Goal: Transaction & Acquisition: Purchase product/service

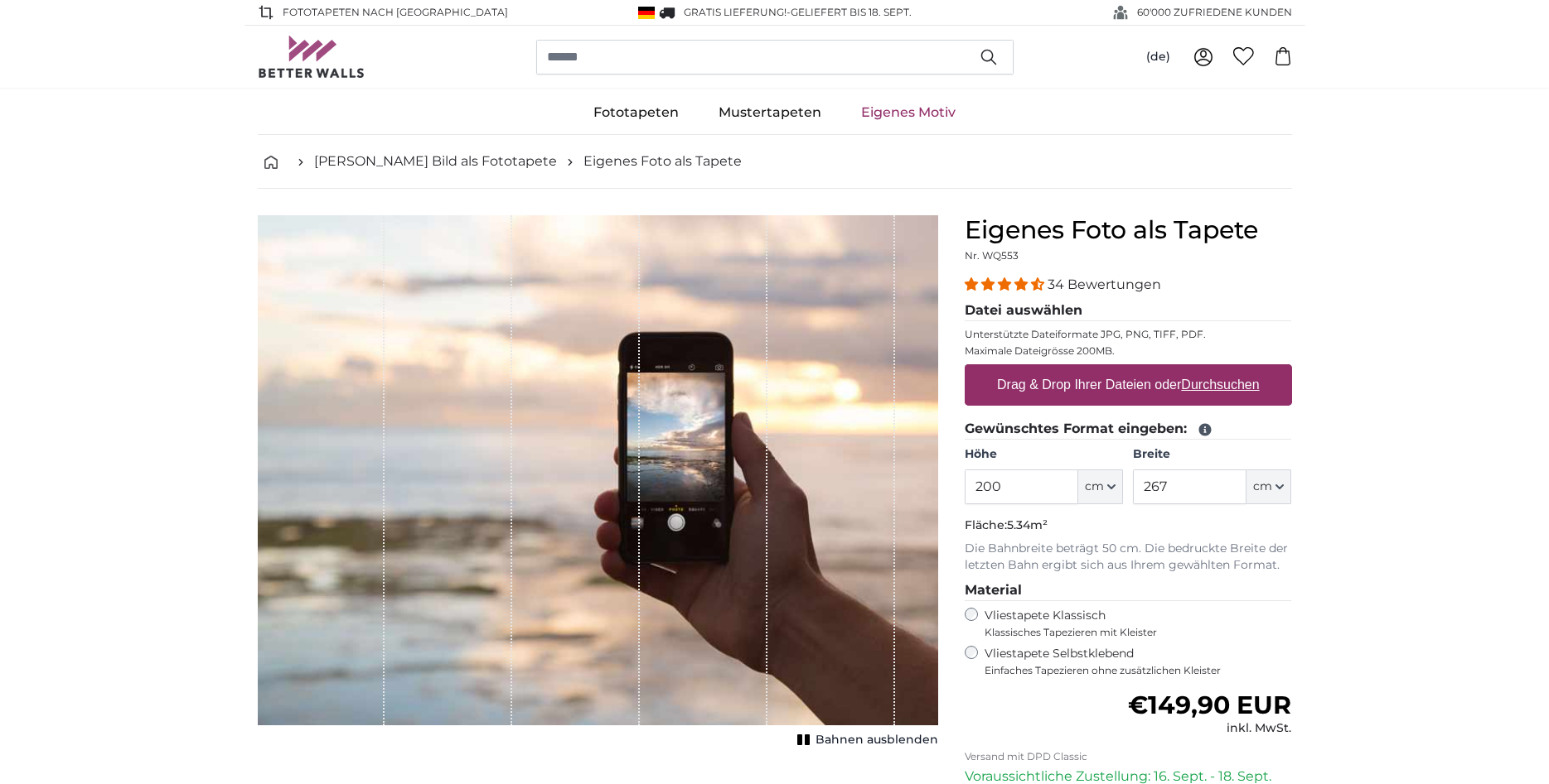
click at [1049, 484] on input "200" at bounding box center [1022, 486] width 113 height 35
type input "240"
click at [1189, 487] on input "267" at bounding box center [1190, 486] width 113 height 35
type input "2"
type input "190"
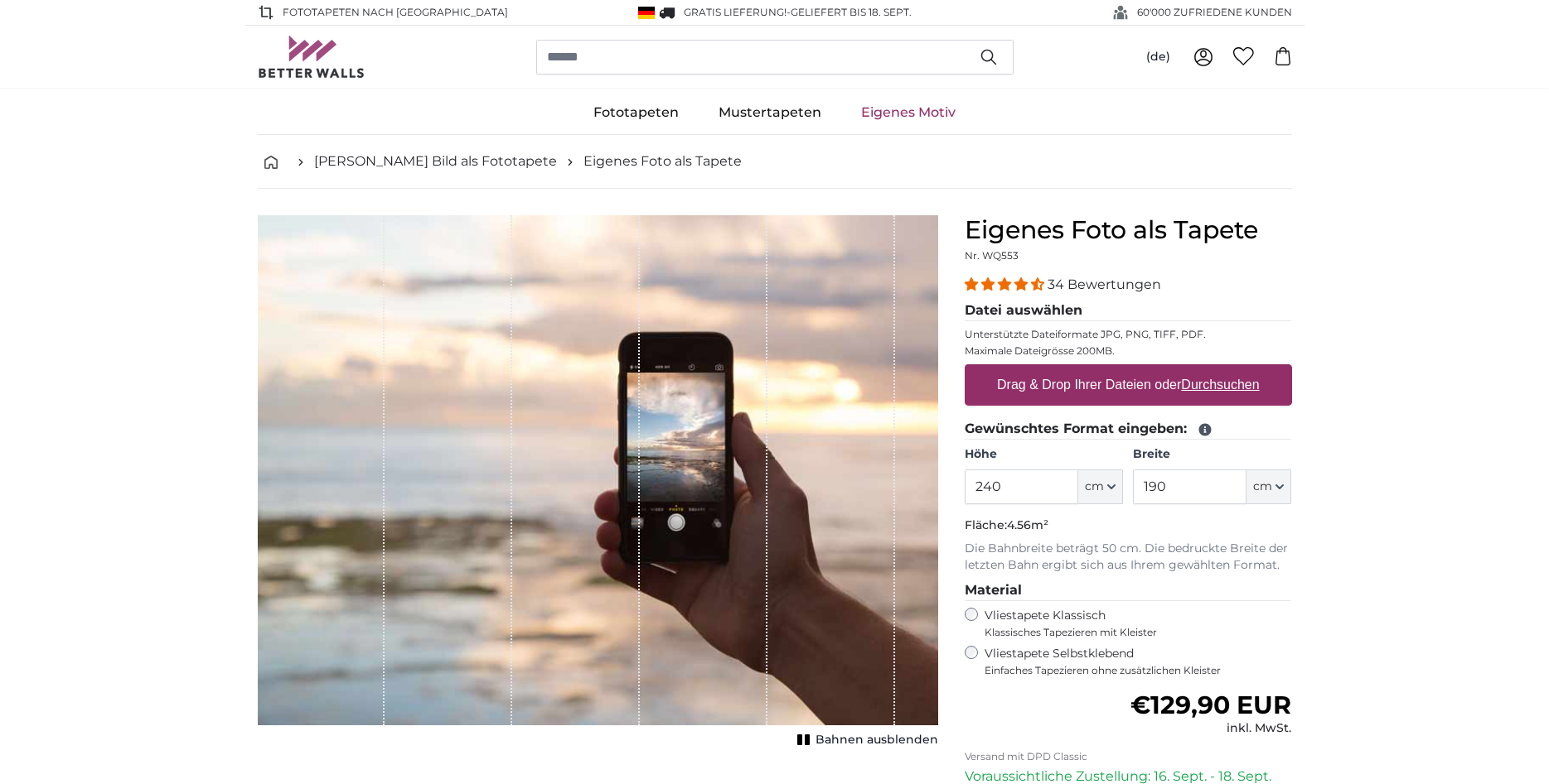
click at [1226, 381] on u "Durchsuchen" at bounding box center [1219, 385] width 77 height 14
click at [1226, 369] on input "Drag & Drop Ihrer Dateien oder Durchsuchen" at bounding box center [1129, 366] width 328 height 5
type input "**********"
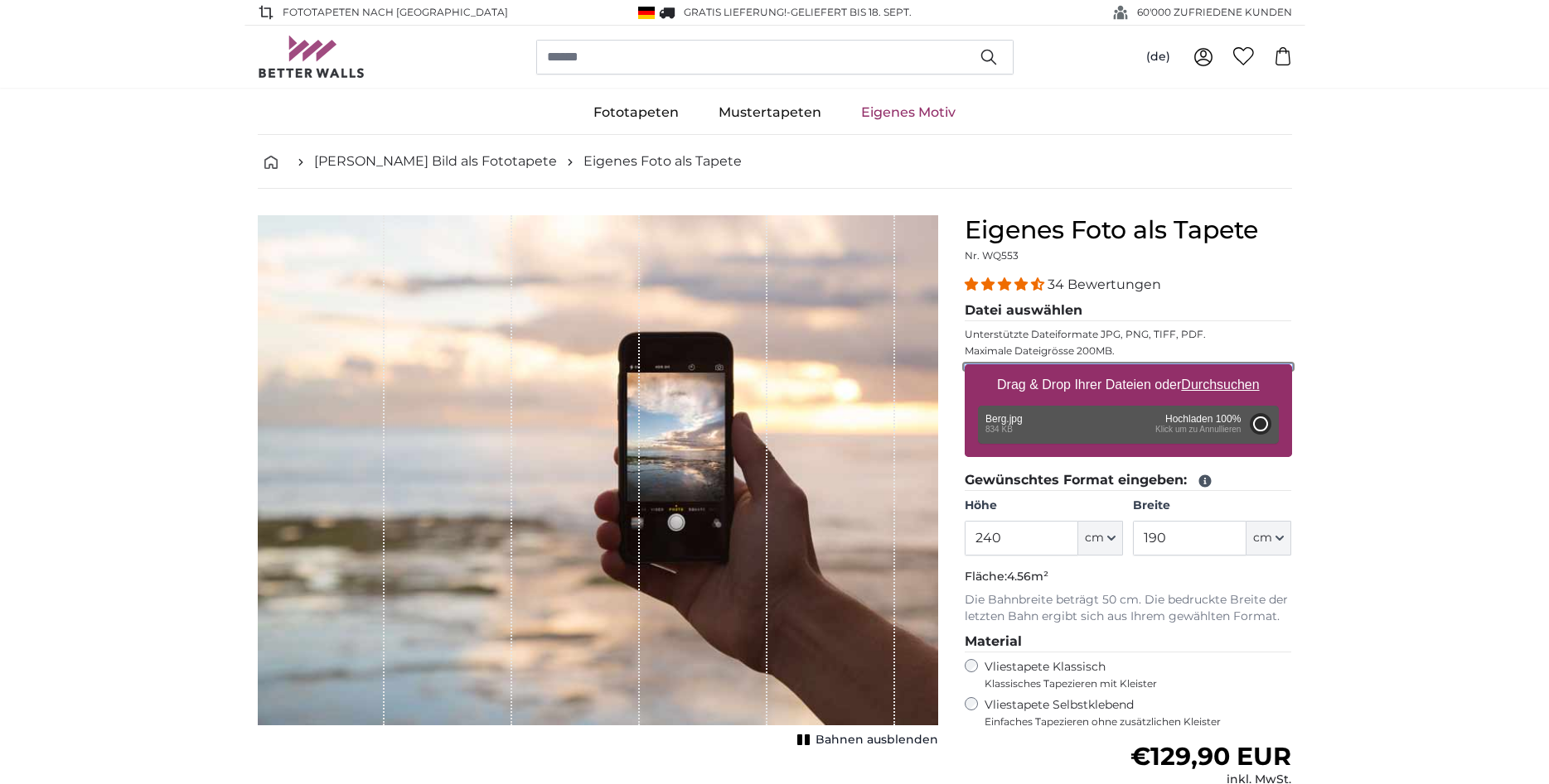
type input "200"
type input "150"
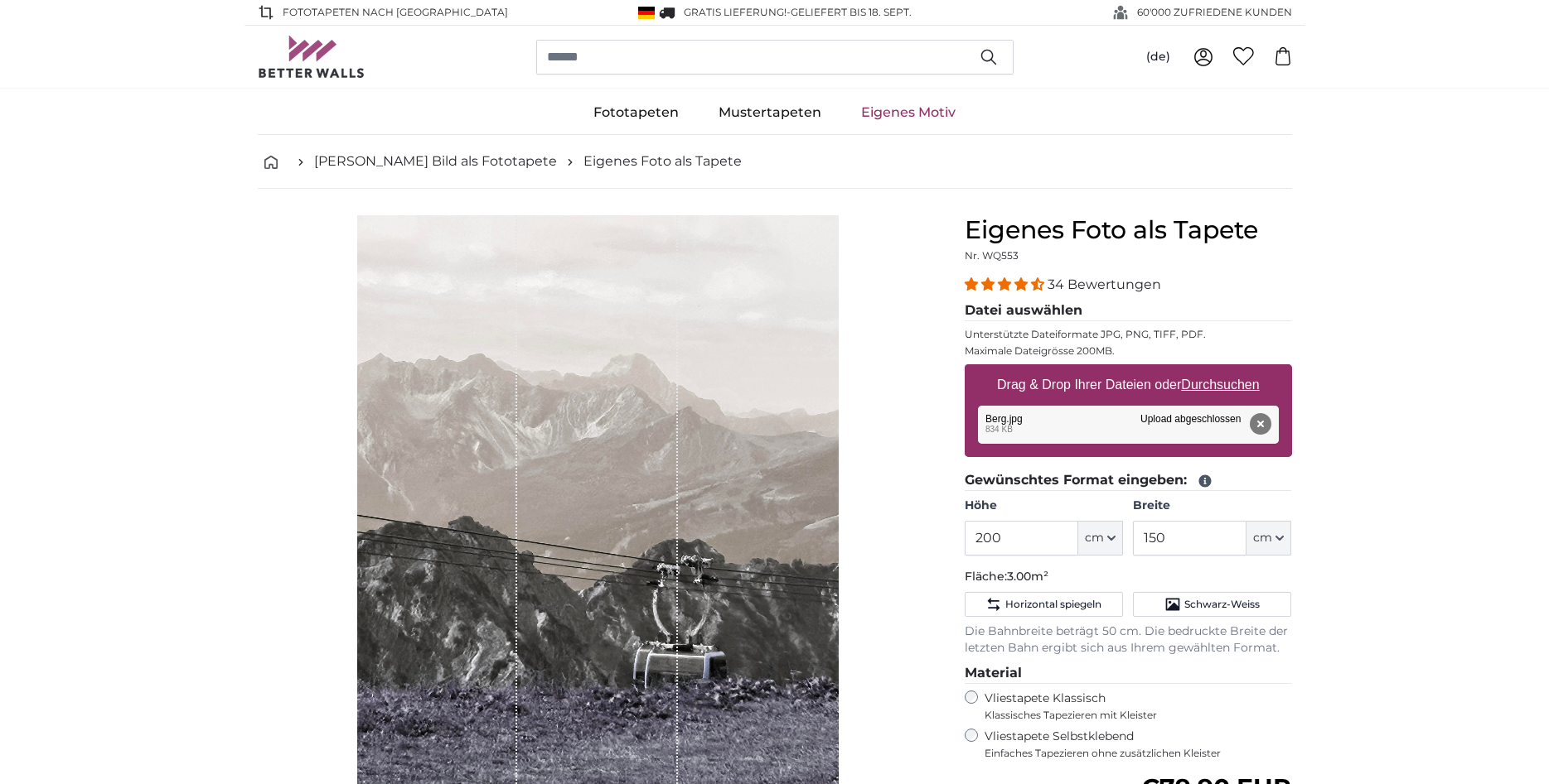
drag, startPoint x: 587, startPoint y: 470, endPoint x: 589, endPoint y: 425, distance: 45.0
click at [589, 425] on div "1 of 1" at bounding box center [598, 536] width 161 height 642
drag, startPoint x: 600, startPoint y: 424, endPoint x: 770, endPoint y: 458, distance: 173.4
click at [622, 469] on div "1 of 1" at bounding box center [598, 536] width 161 height 642
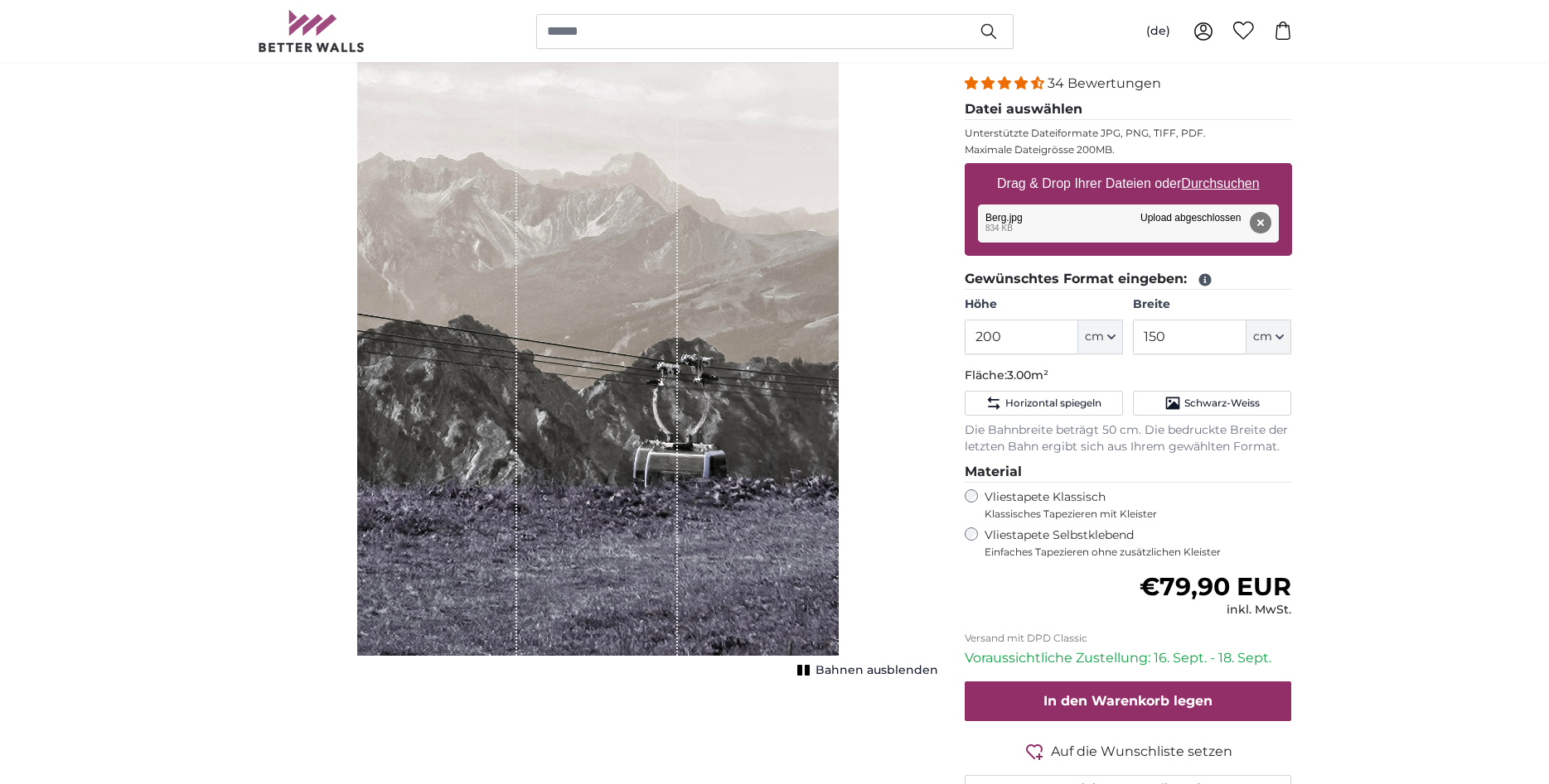
scroll to position [253, 0]
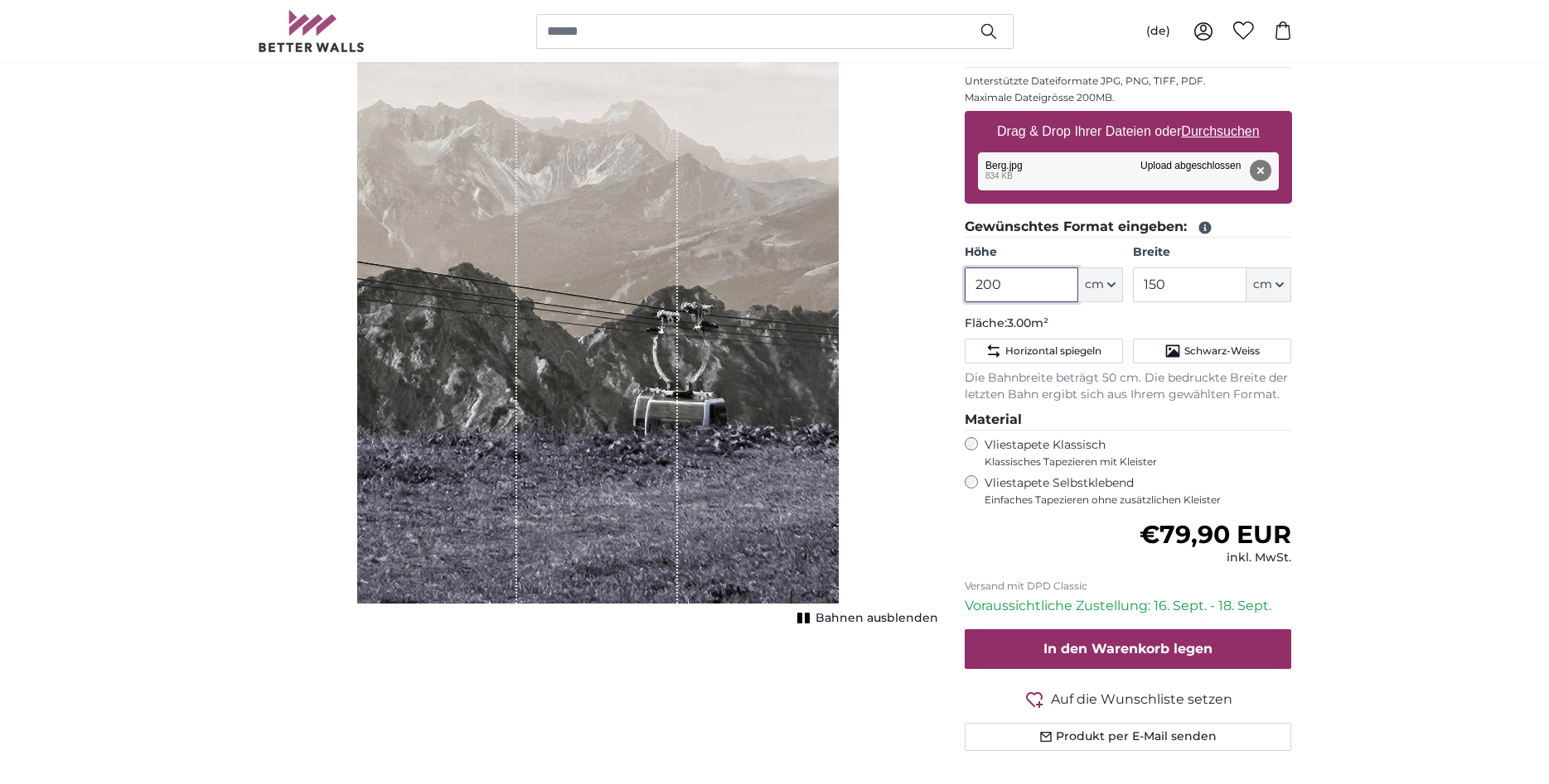
click at [1032, 282] on input "200" at bounding box center [1022, 285] width 113 height 35
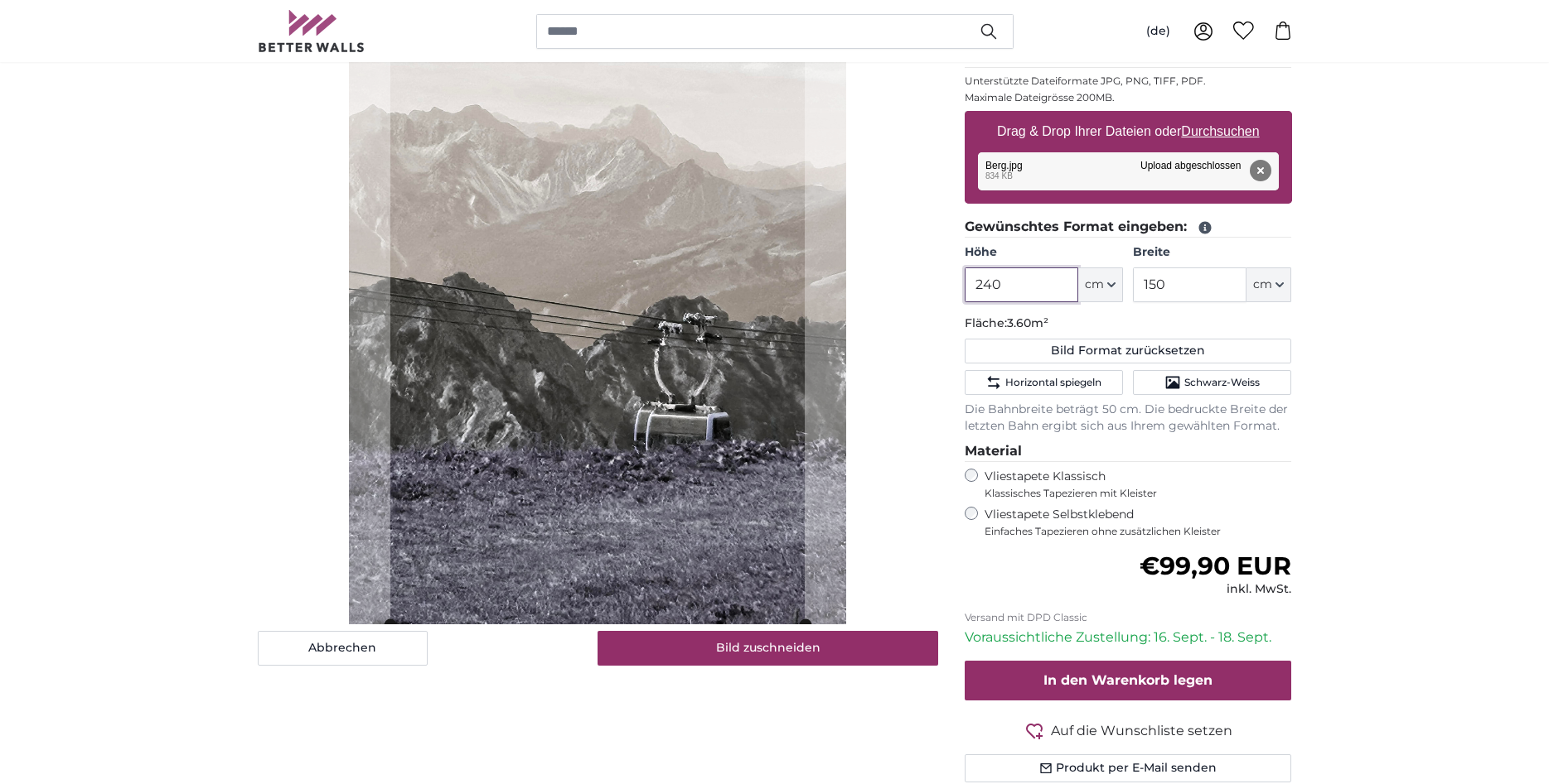
type input "240"
click at [1183, 283] on input "150" at bounding box center [1190, 285] width 113 height 35
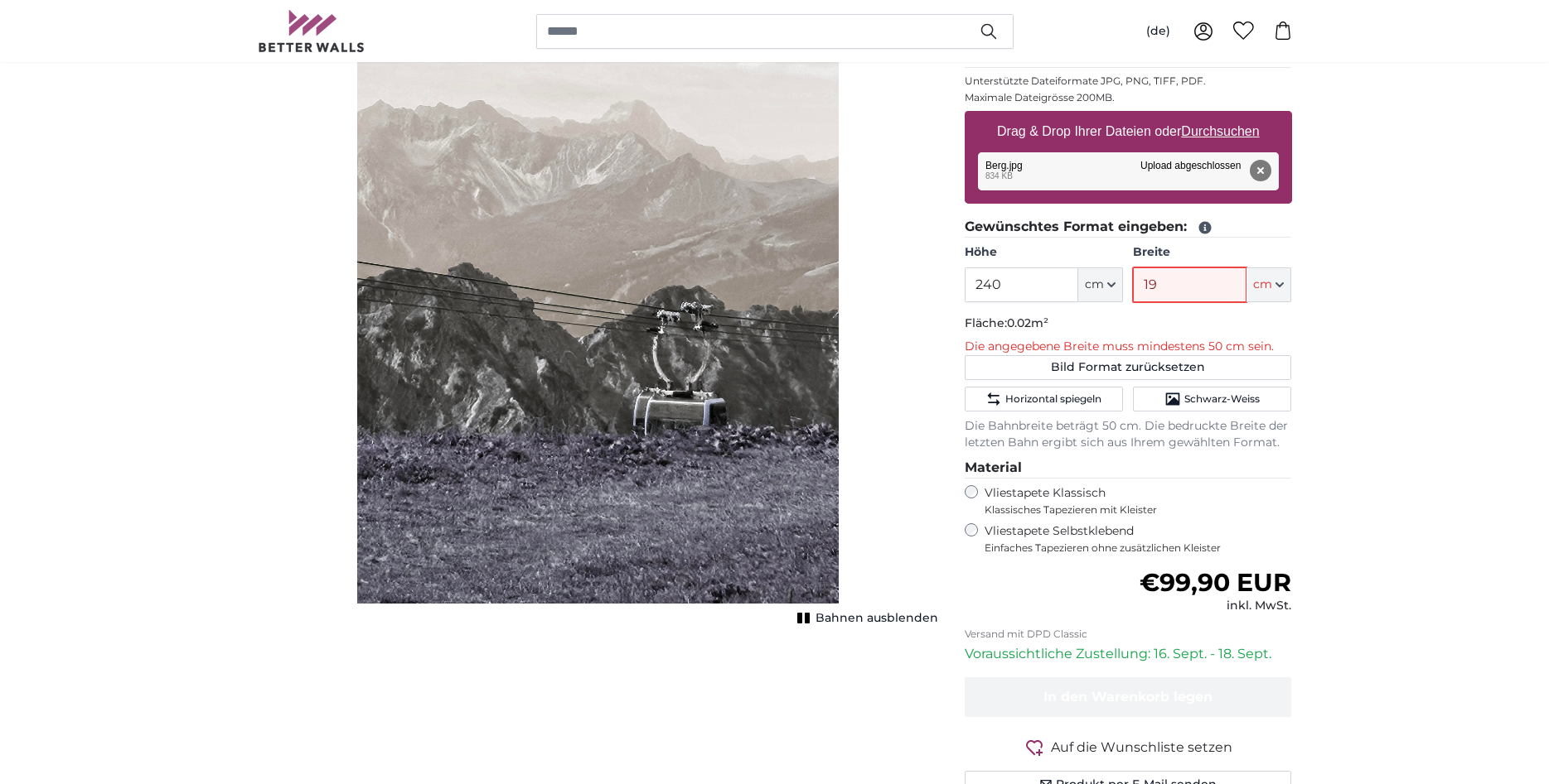
type input "190"
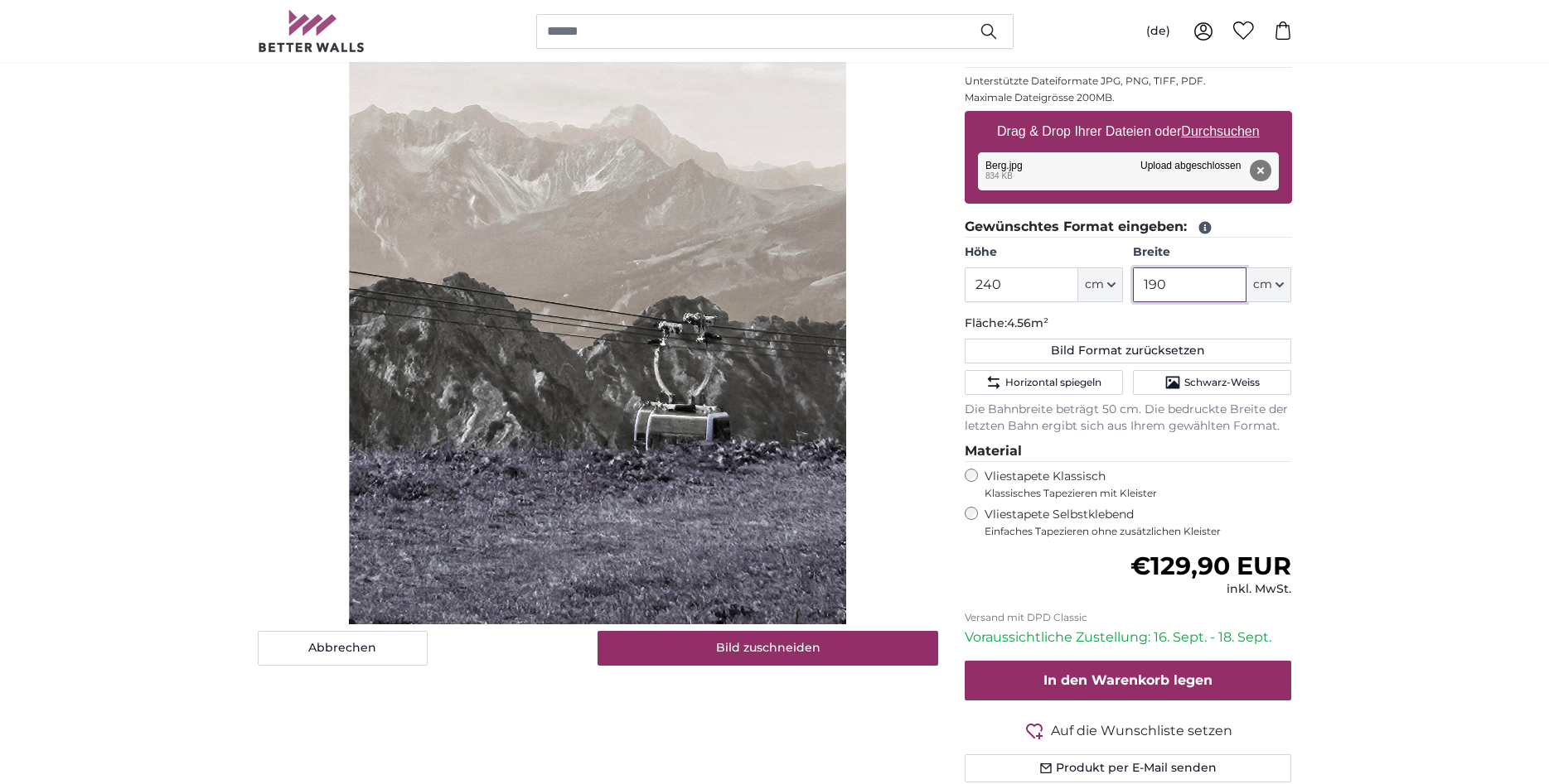
click at [676, 352] on cropper-handle at bounding box center [598, 311] width 497 height 628
type input "190"
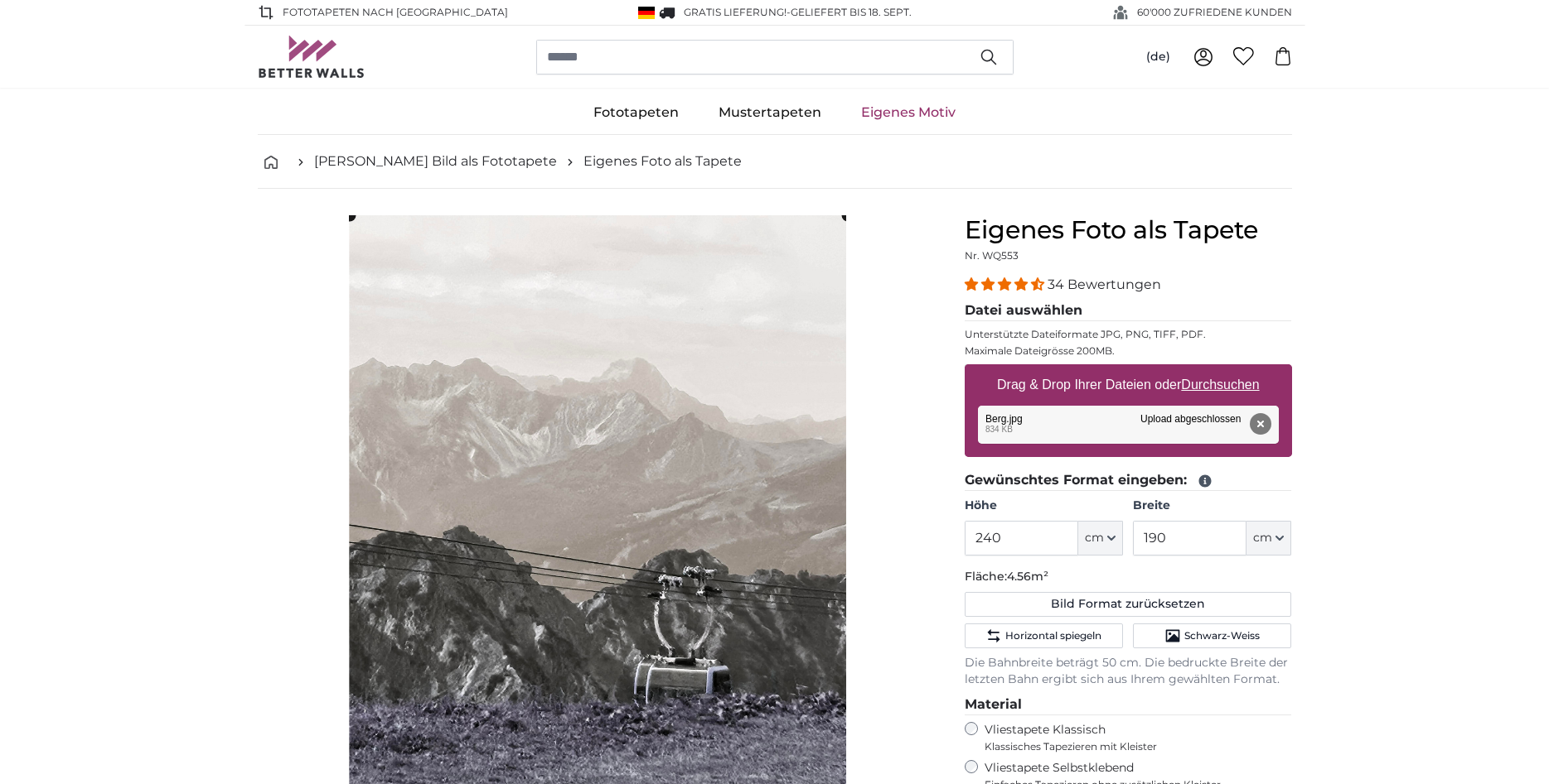
click at [694, 362] on cropper-handle at bounding box center [598, 529] width 497 height 628
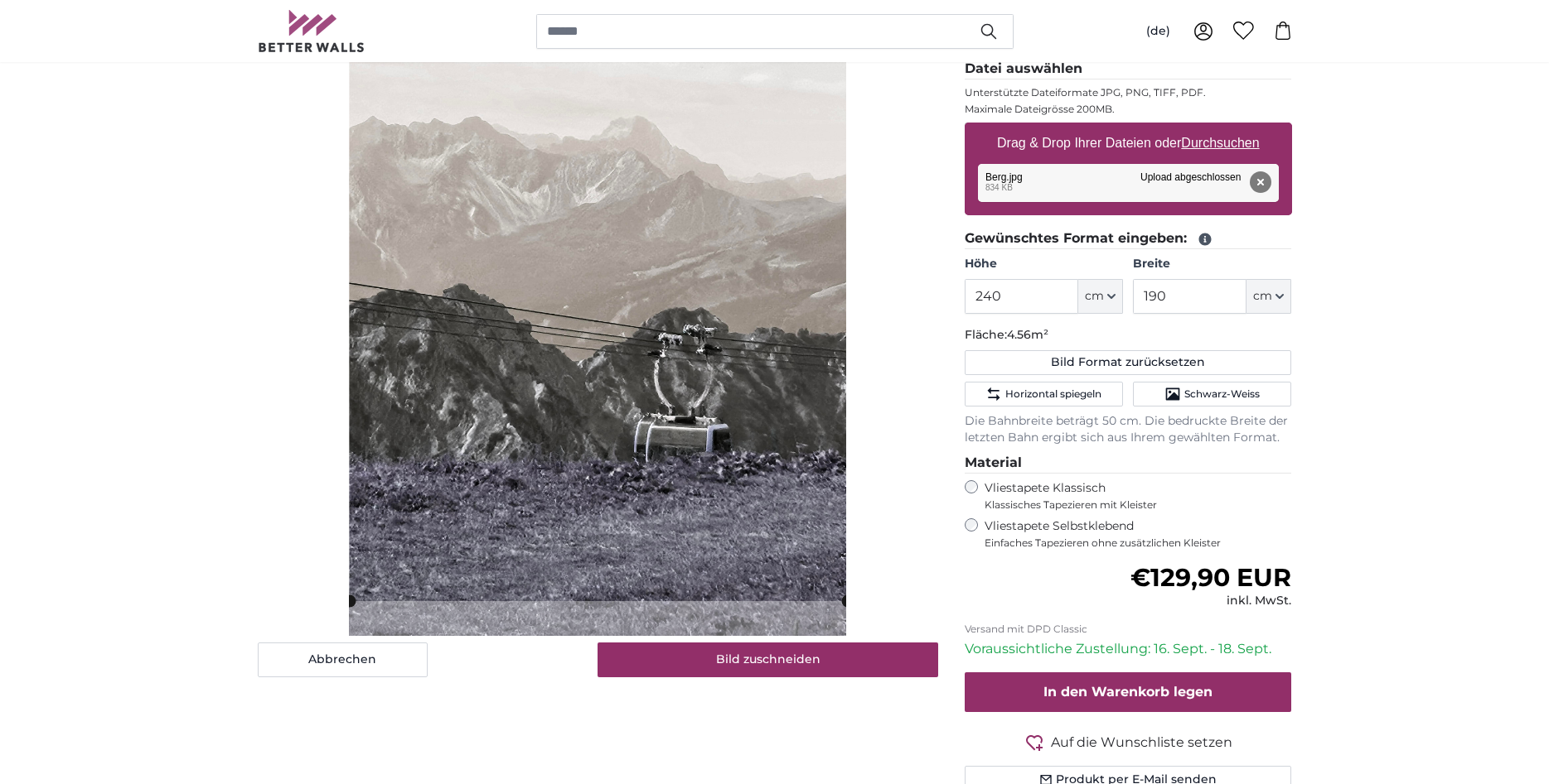
scroll to position [253, 0]
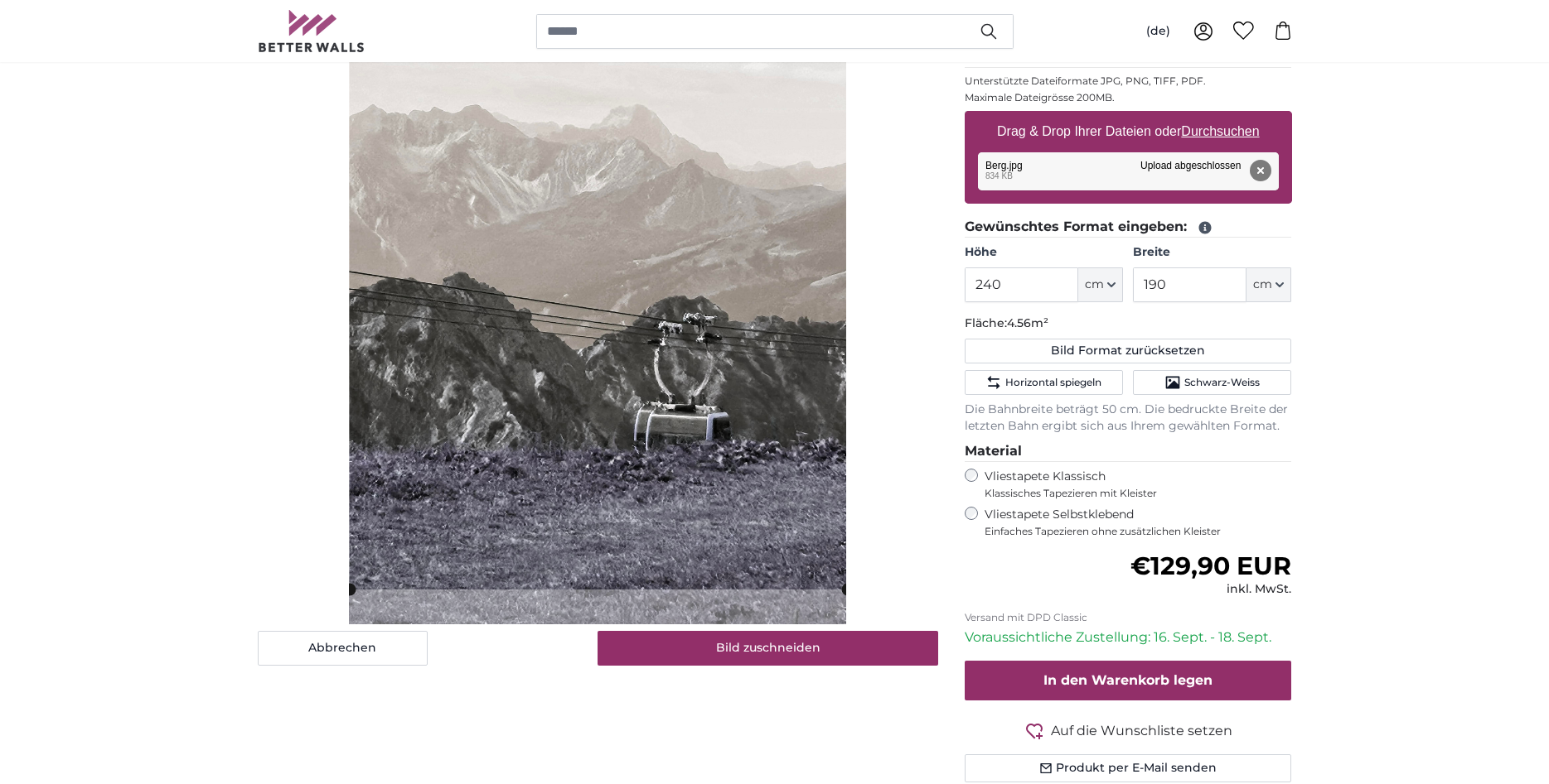
click at [734, 325] on cropper-handle at bounding box center [598, 276] width 497 height 628
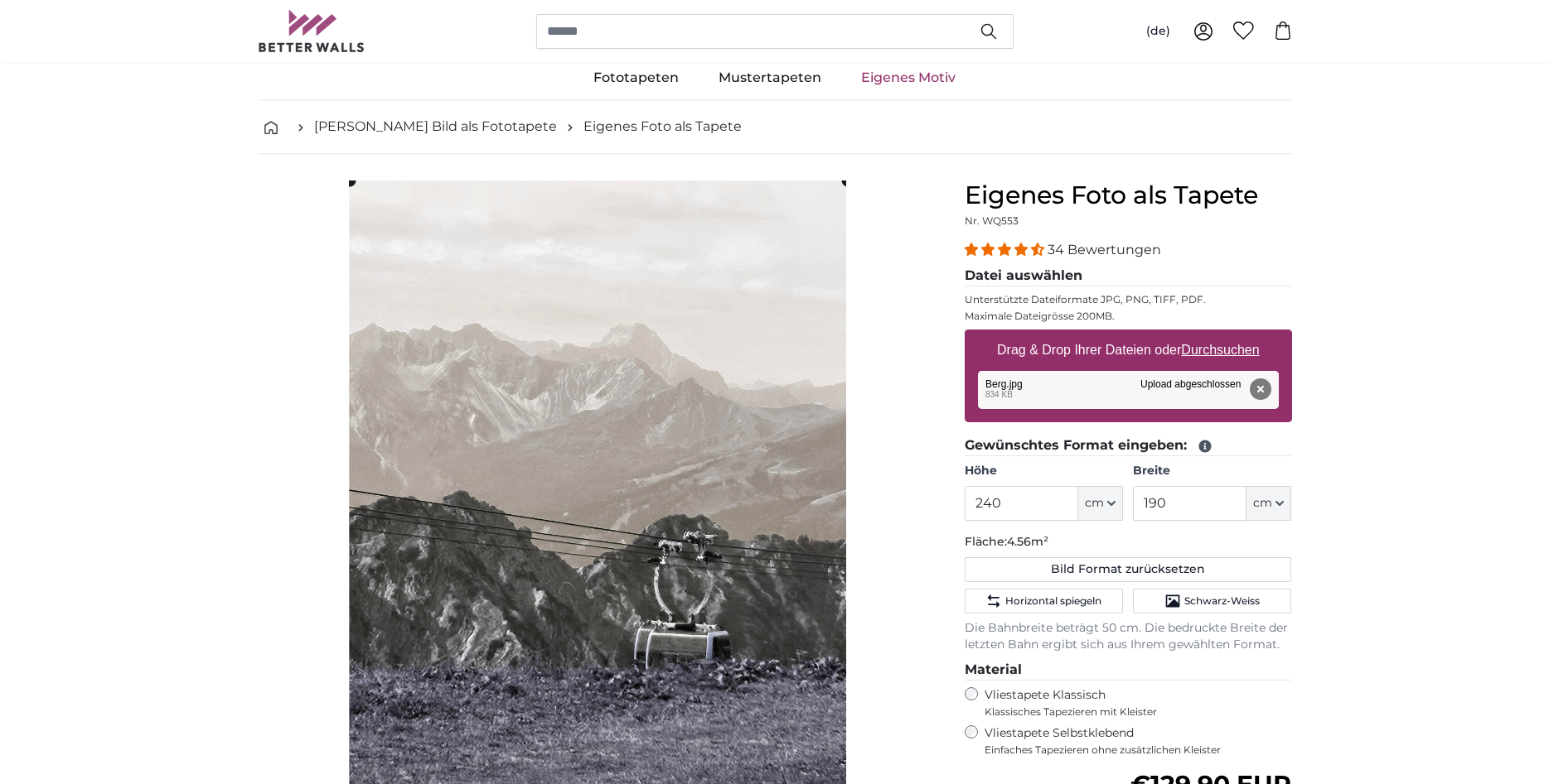
scroll to position [0, 0]
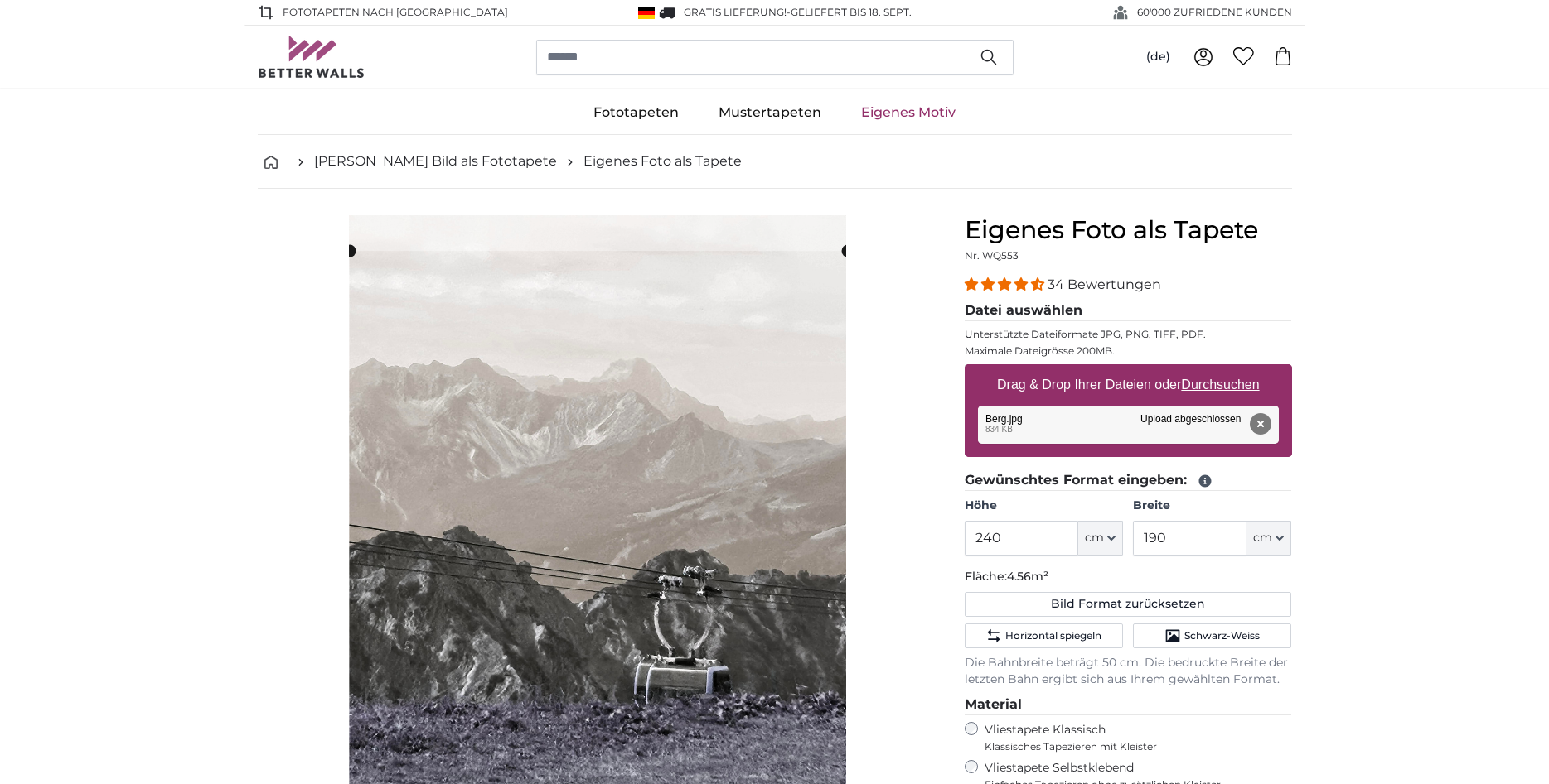
click at [700, 428] on cropper-handle at bounding box center [598, 565] width 497 height 628
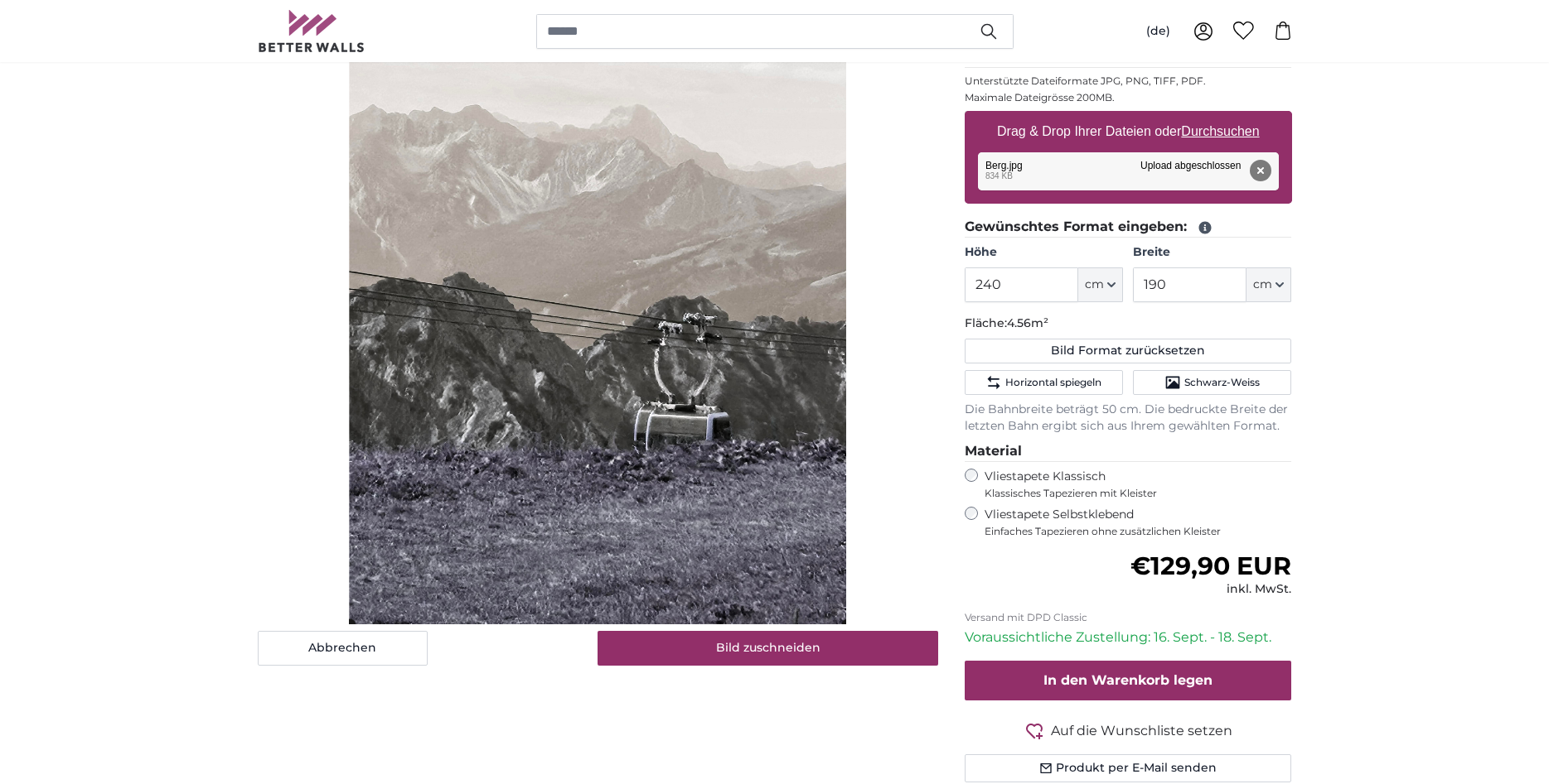
scroll to position [169, 0]
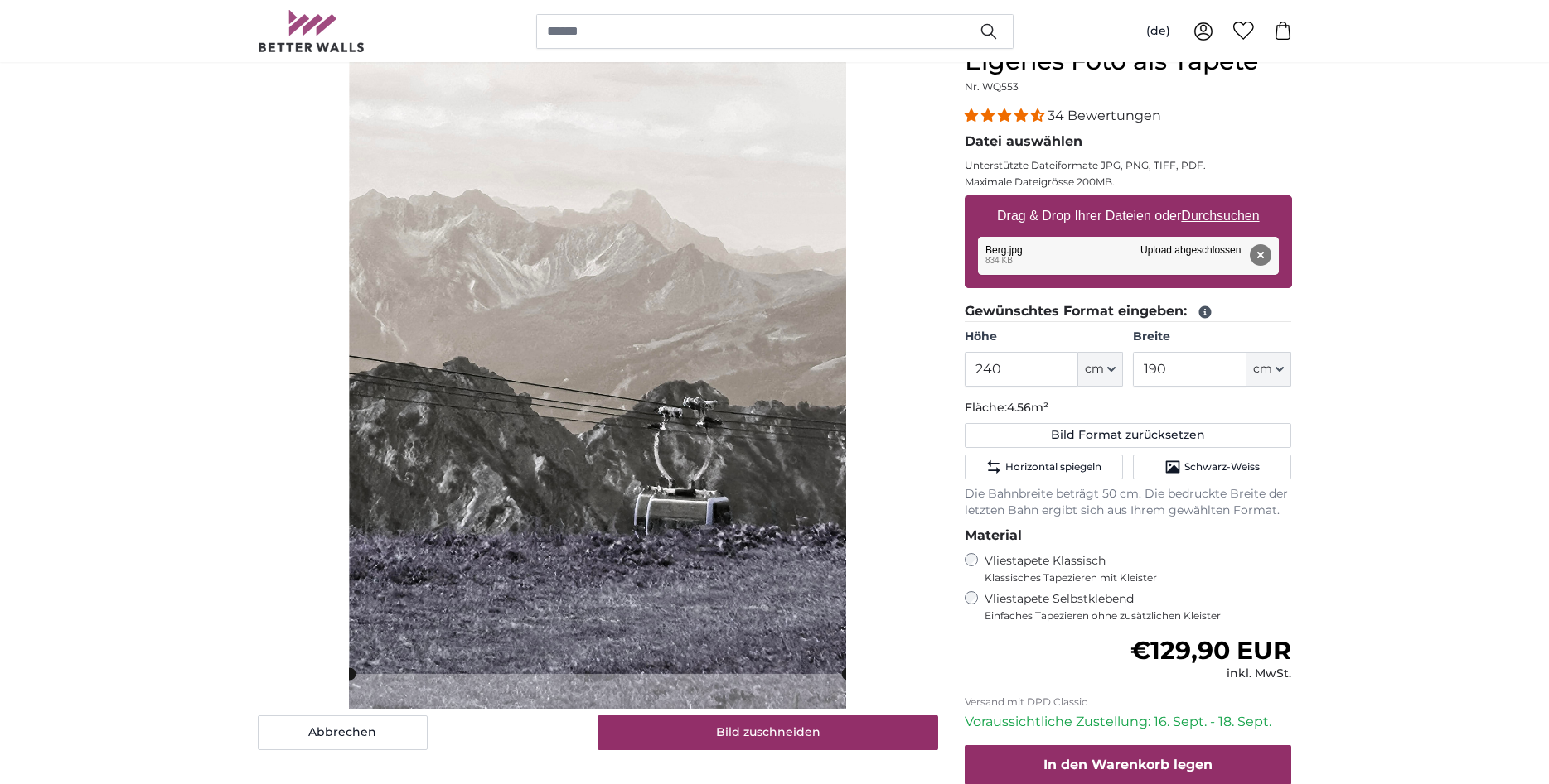
click at [700, 320] on cropper-handle at bounding box center [598, 360] width 497 height 628
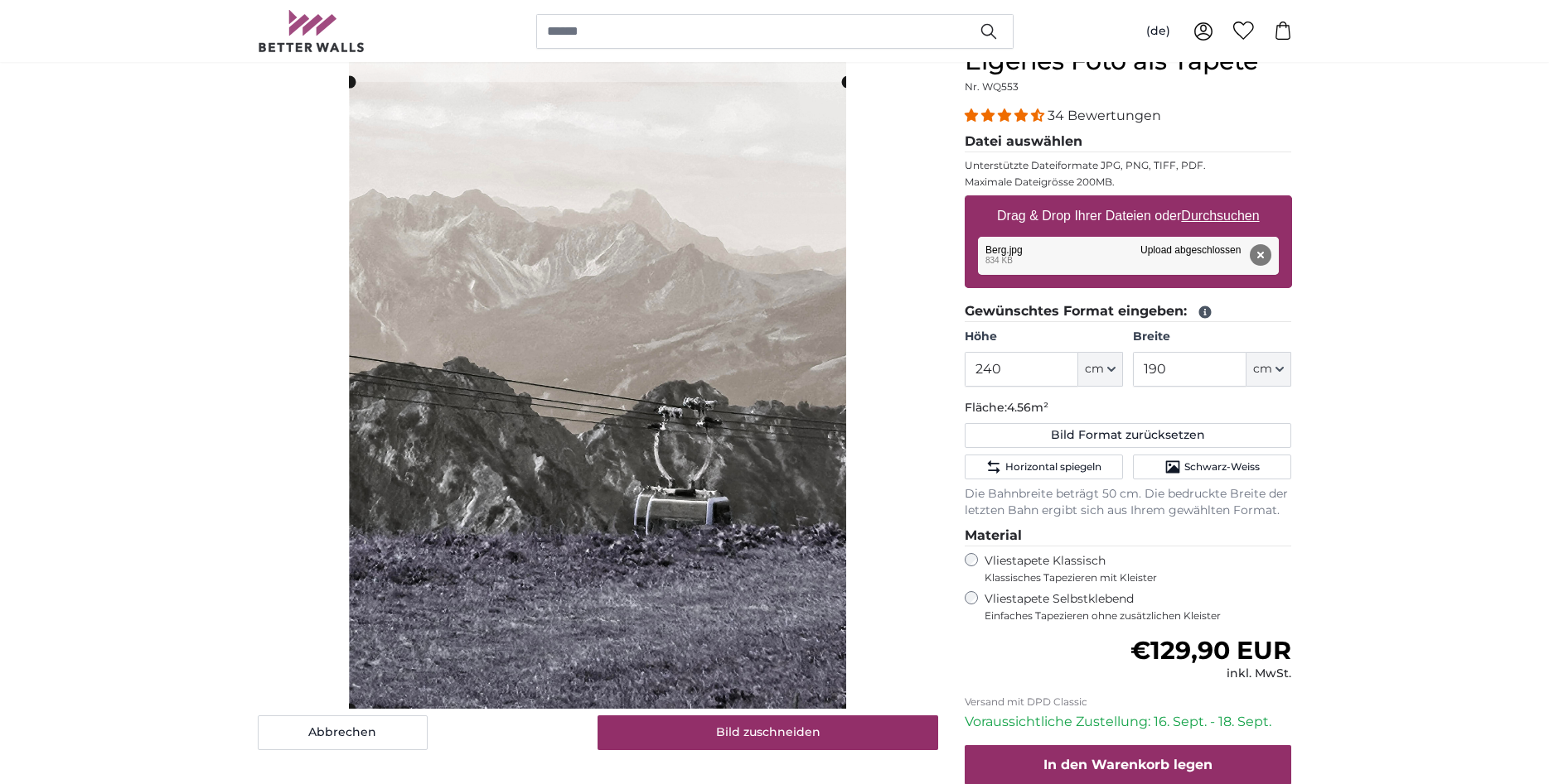
click at [713, 409] on cropper-handle at bounding box center [598, 396] width 497 height 628
click at [1012, 372] on input "240" at bounding box center [1022, 369] width 113 height 35
click at [497, 529] on cropper-handle at bounding box center [598, 409] width 497 height 601
click at [1026, 368] on input "230" at bounding box center [1022, 369] width 113 height 35
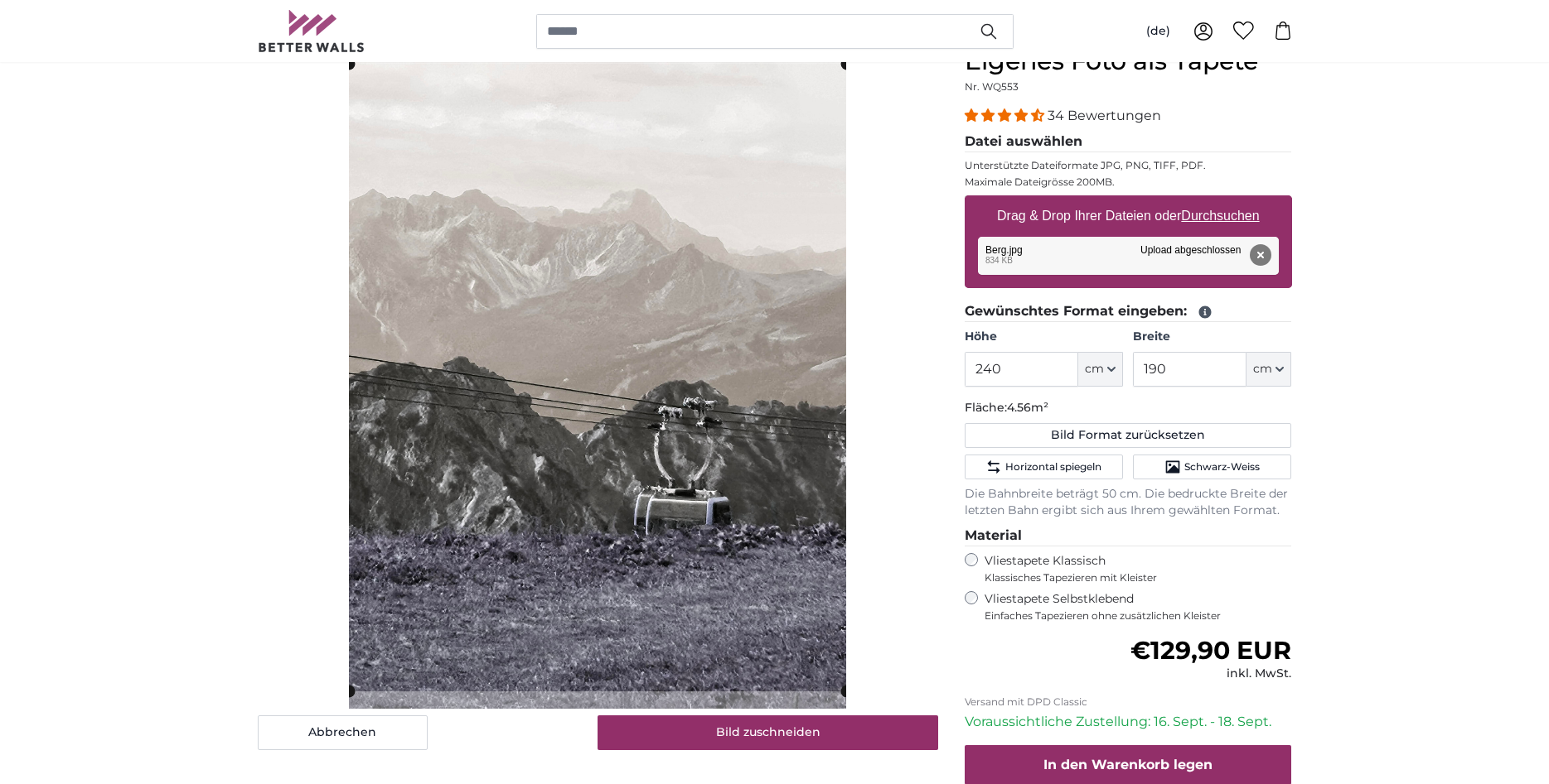
click at [641, 320] on cropper-handle at bounding box center [598, 360] width 497 height 628
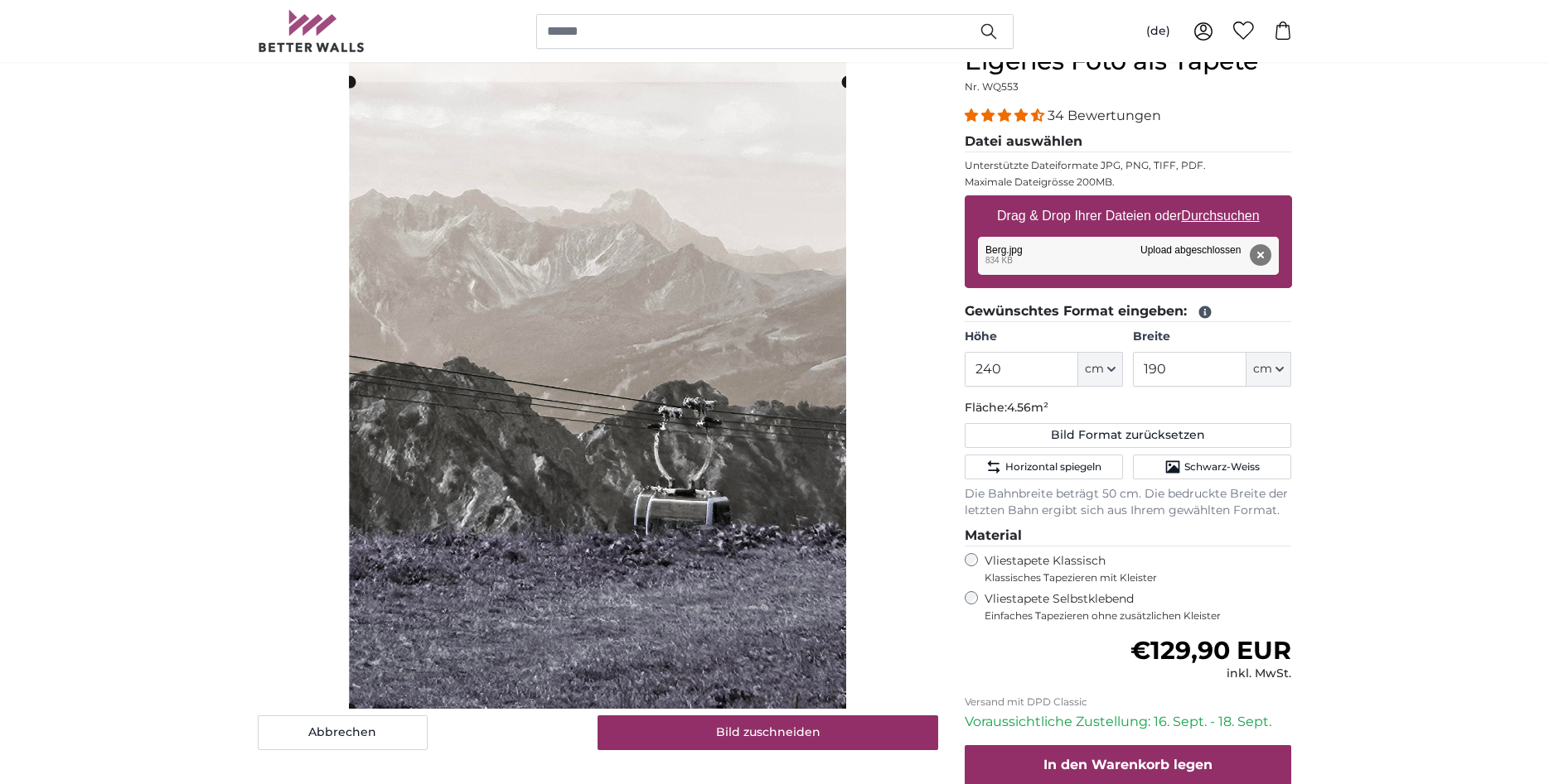
click at [662, 415] on cropper-handle at bounding box center [598, 396] width 497 height 628
click at [664, 451] on cropper-handle at bounding box center [597, 396] width 497 height 628
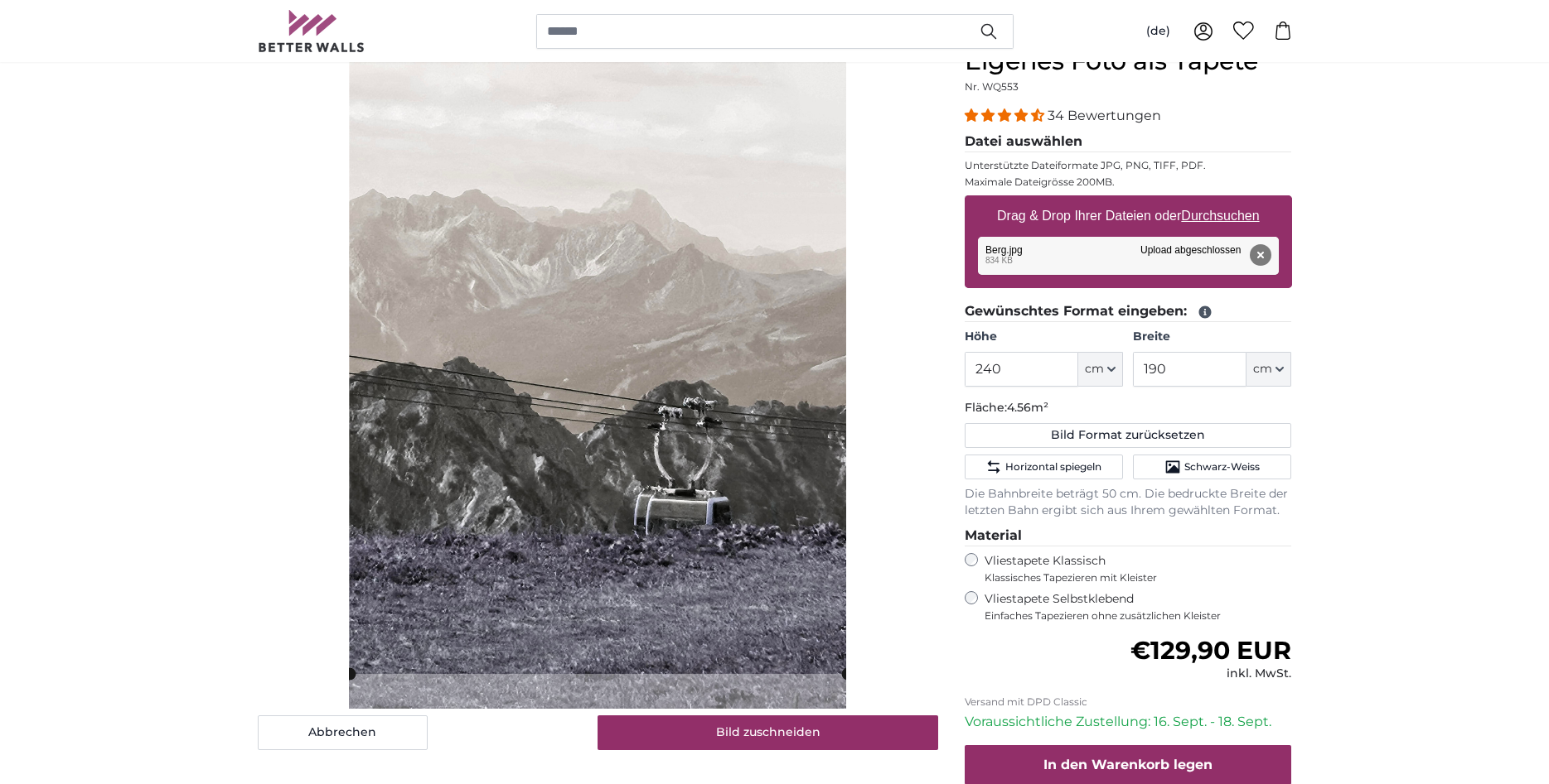
click at [682, 355] on cropper-handle at bounding box center [598, 360] width 497 height 628
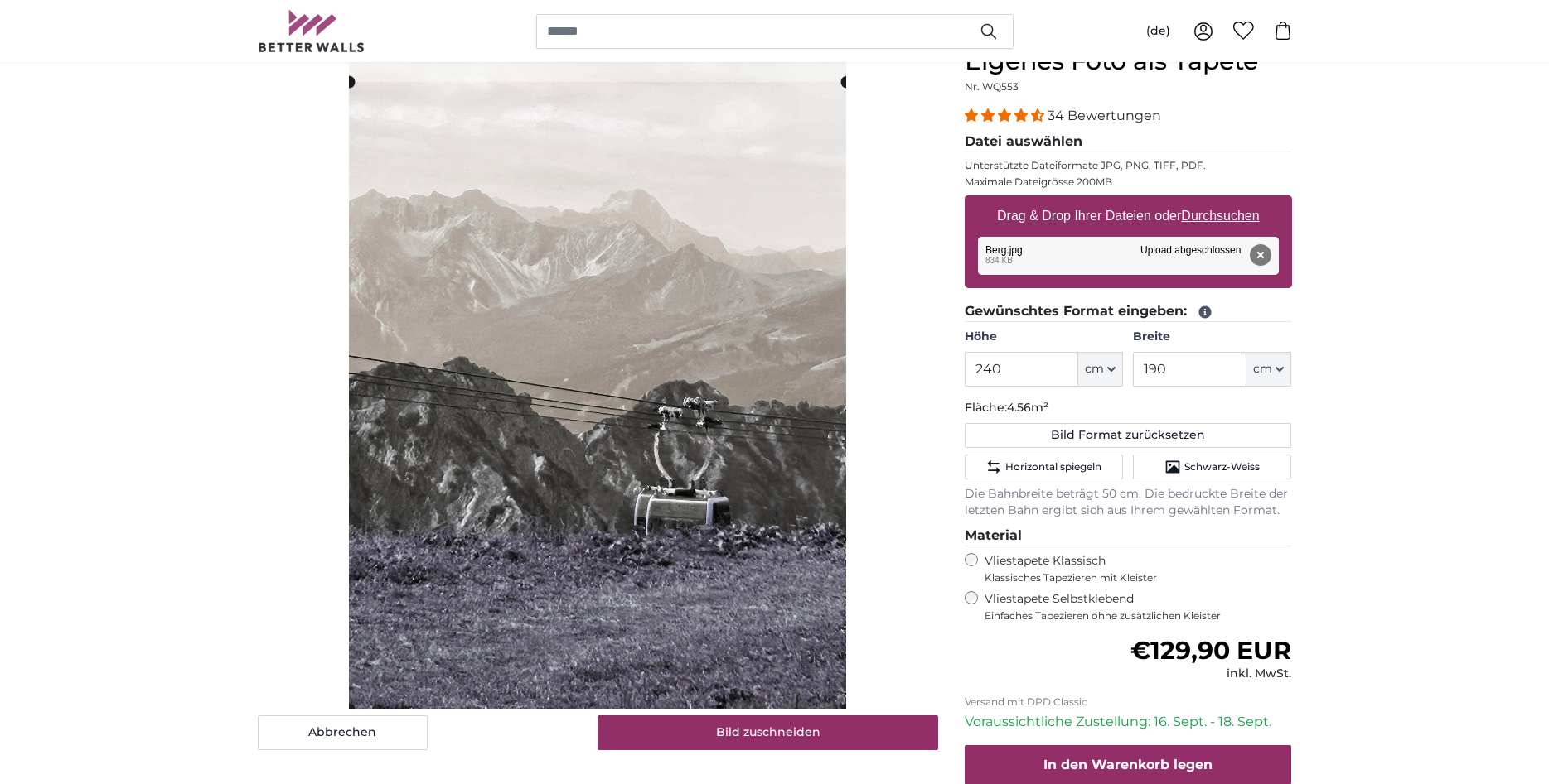
click at [685, 438] on cropper-handle at bounding box center [597, 396] width 497 height 628
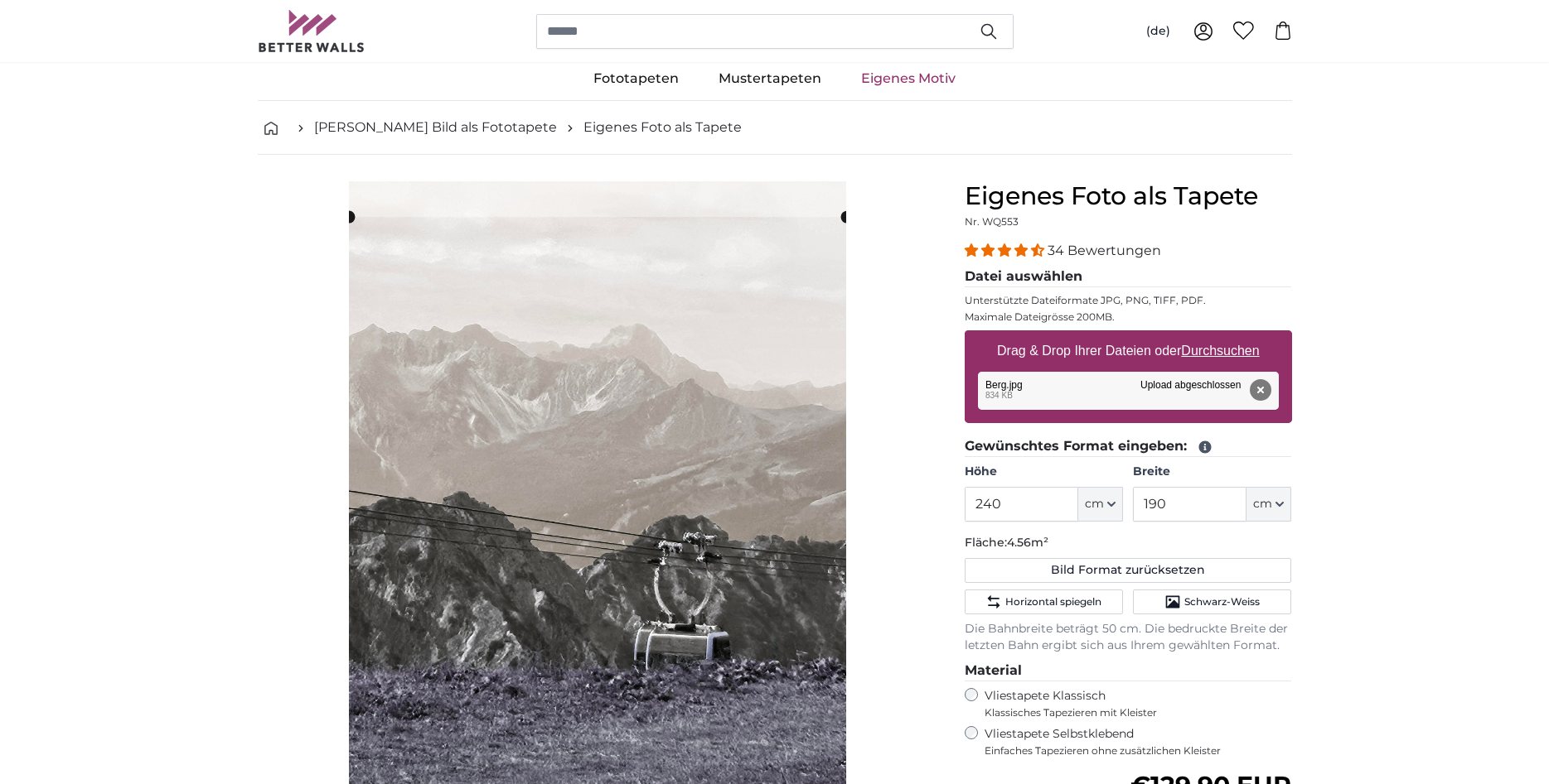
scroll to position [0, 0]
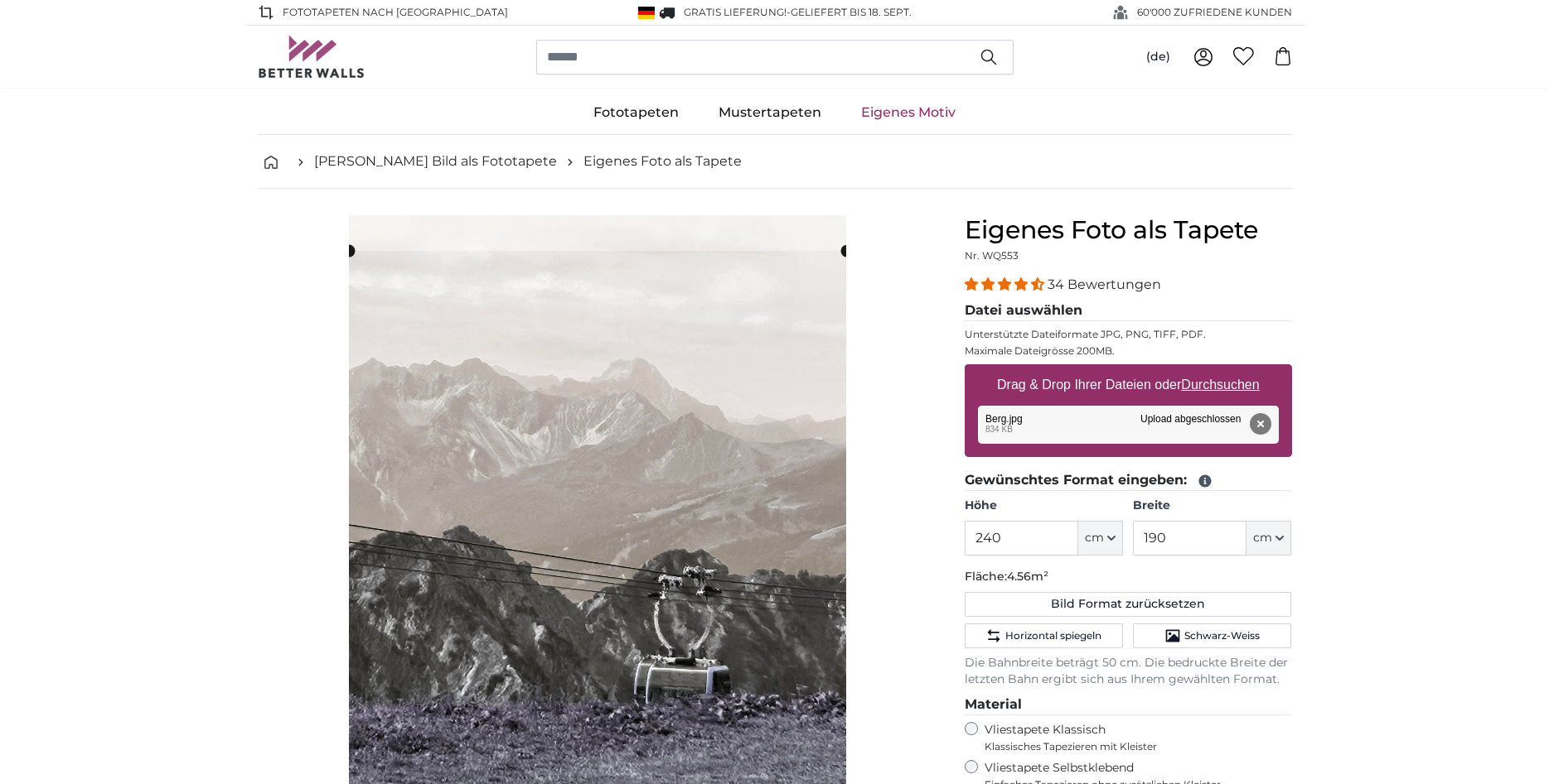
click at [1020, 281] on span "4.32 stars" at bounding box center [1023, 284] width 17 height 13
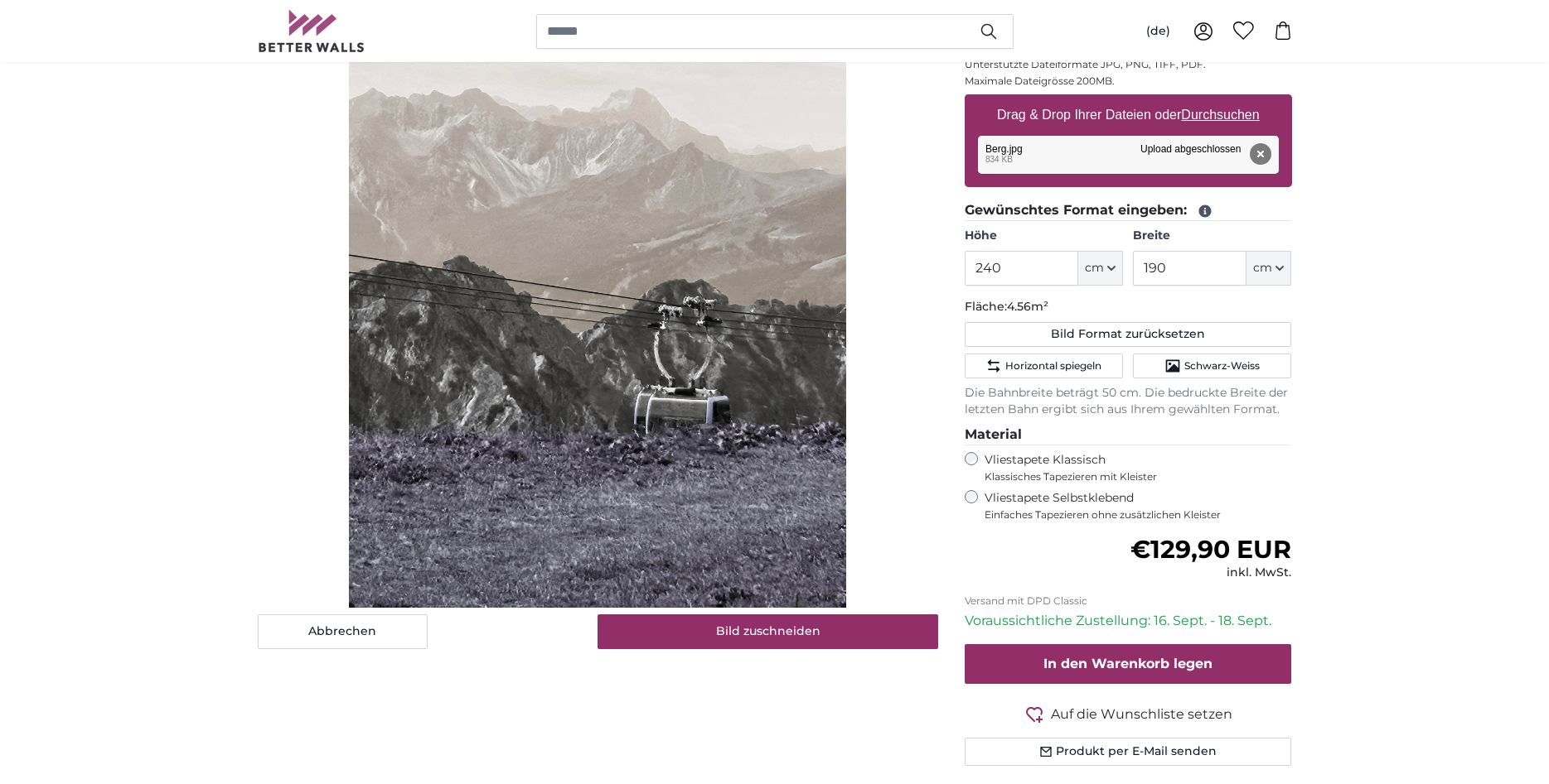
scroll to position [137, 0]
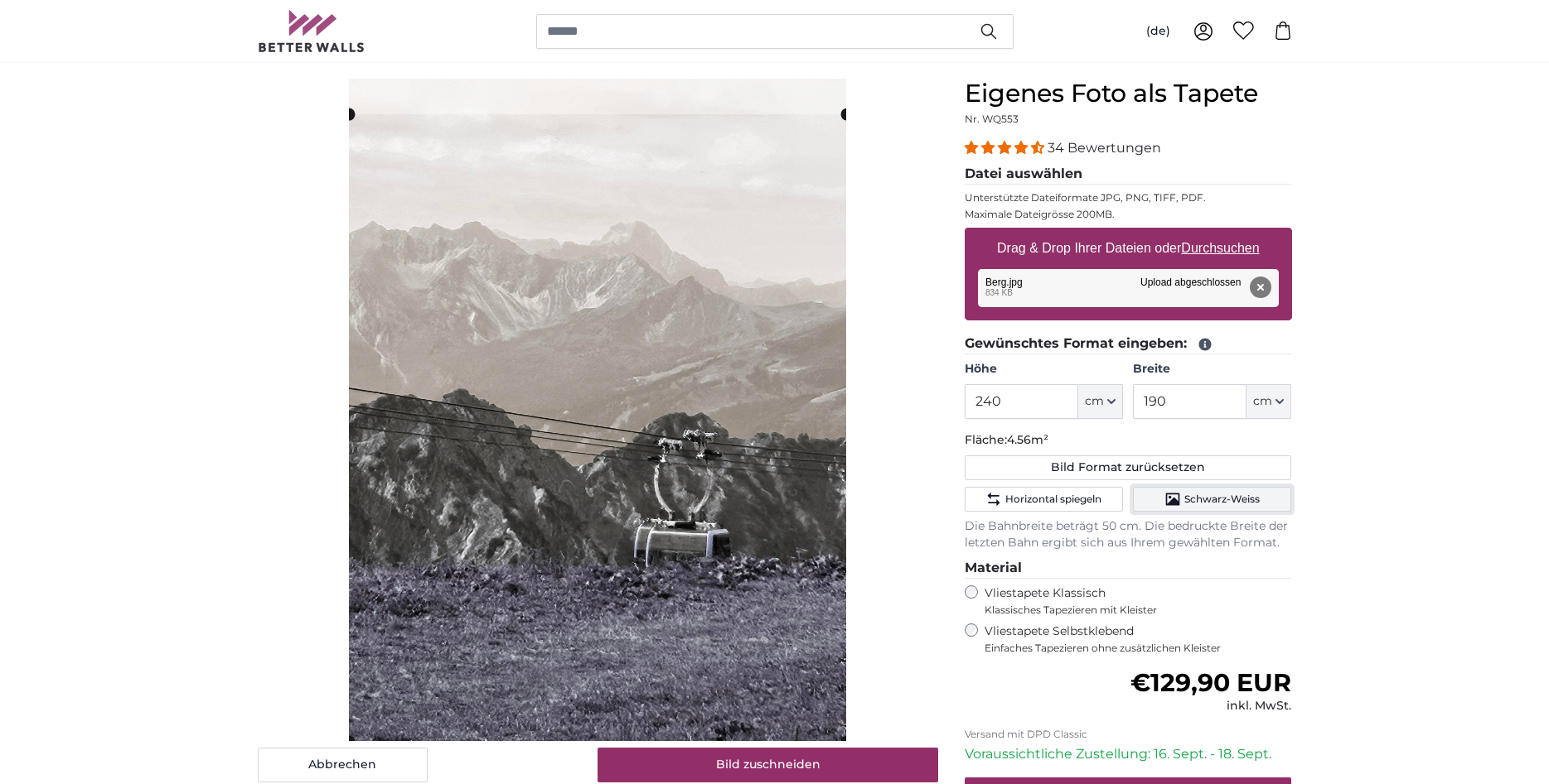
click at [1177, 498] on icon "Schwarz-Weiss" at bounding box center [1173, 499] width 17 height 17
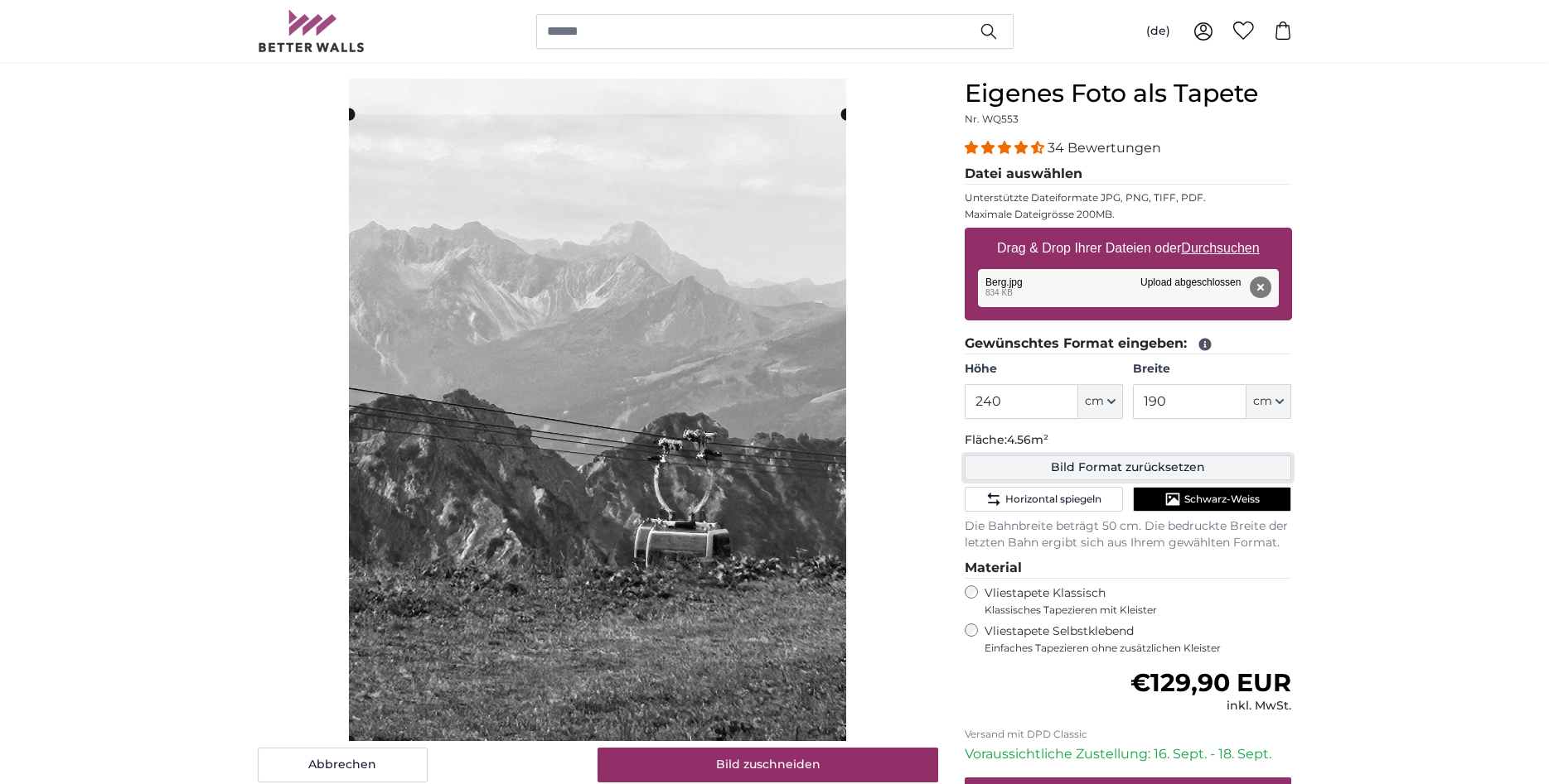
click at [1146, 465] on button "Bild Format zurücksetzen" at bounding box center [1129, 467] width 328 height 25
type input "200"
type input "150"
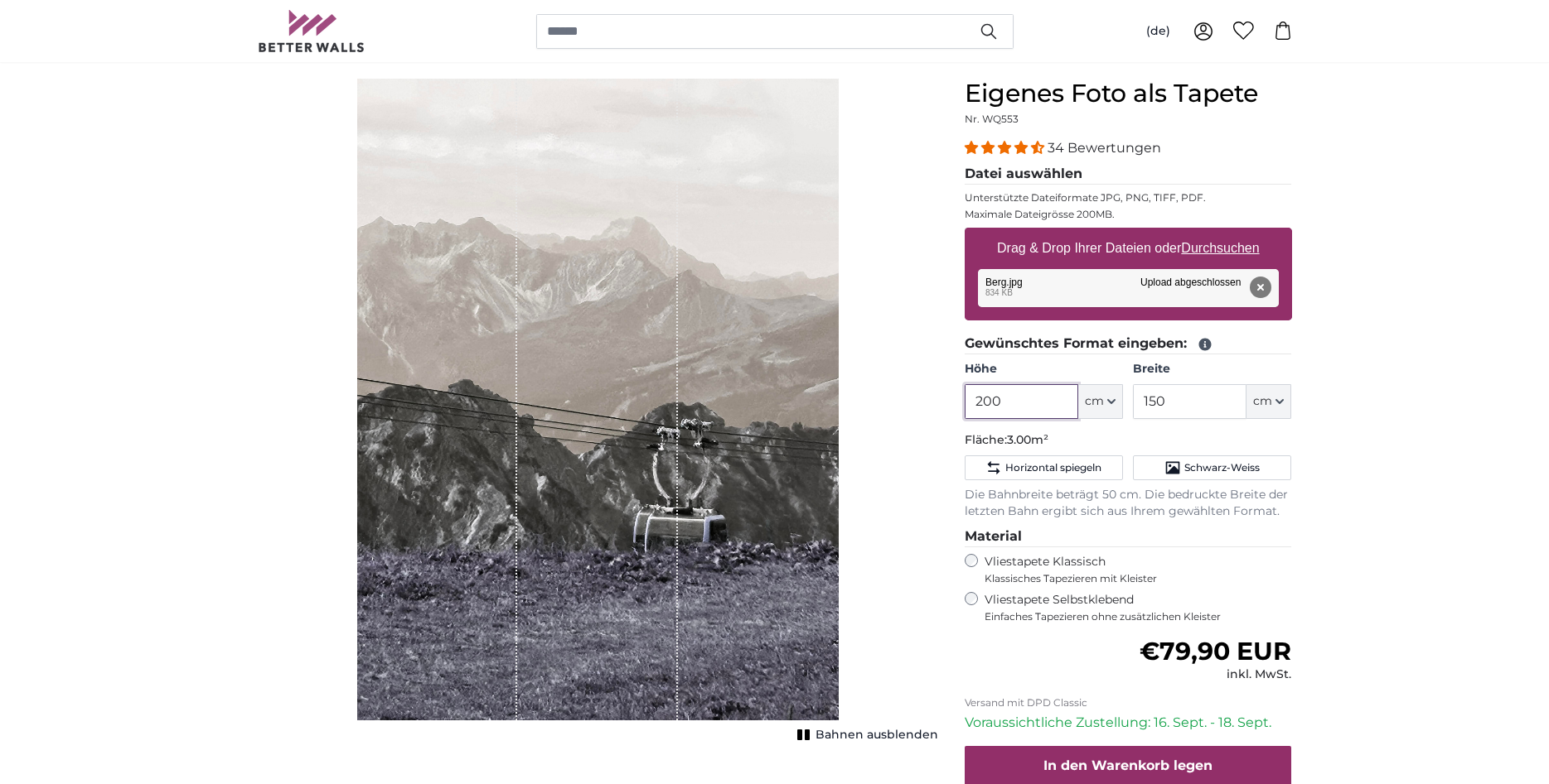
click at [1027, 406] on input "200" at bounding box center [1022, 401] width 113 height 35
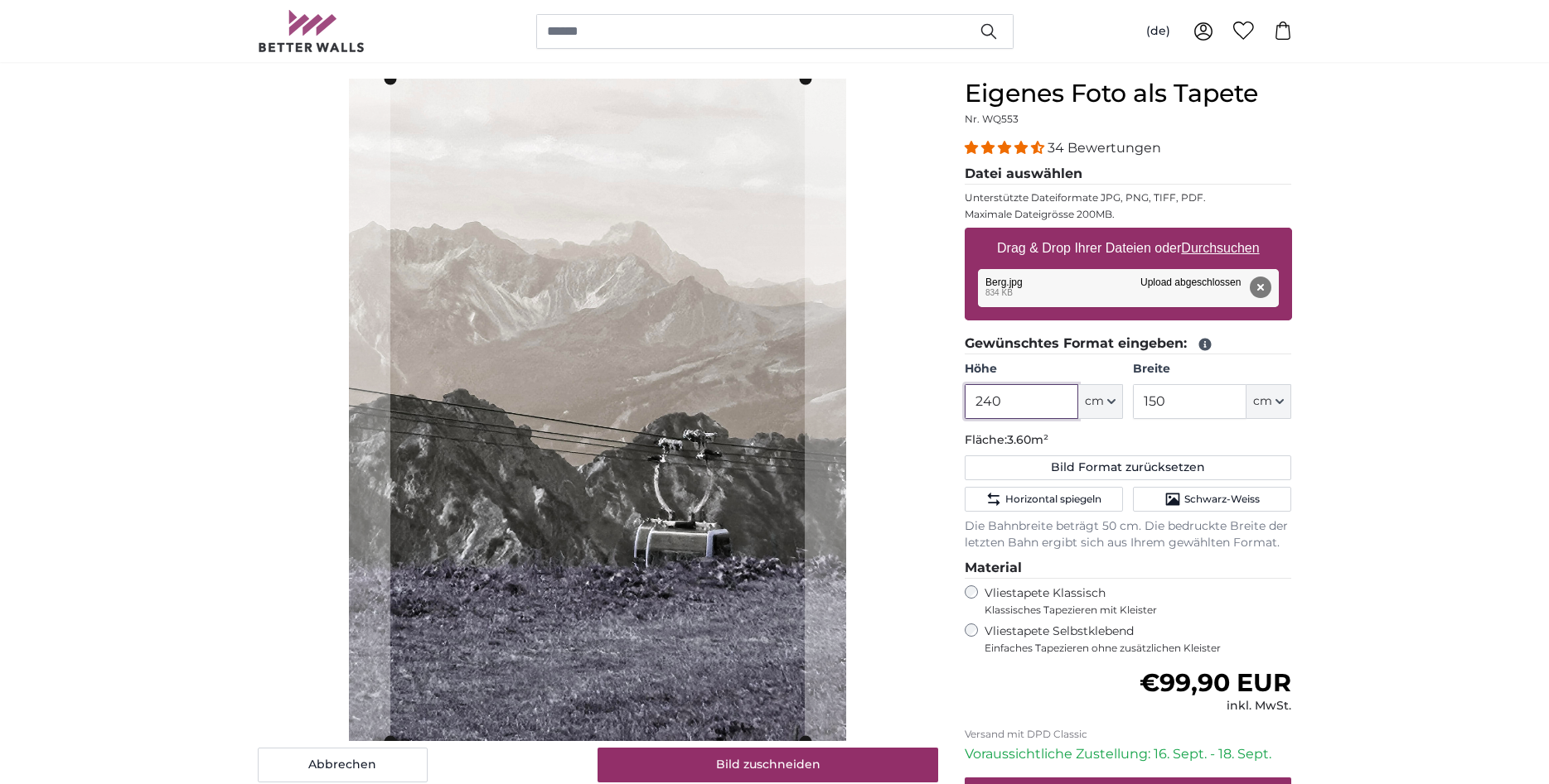
type input "240"
click at [1189, 409] on input "150" at bounding box center [1190, 401] width 113 height 35
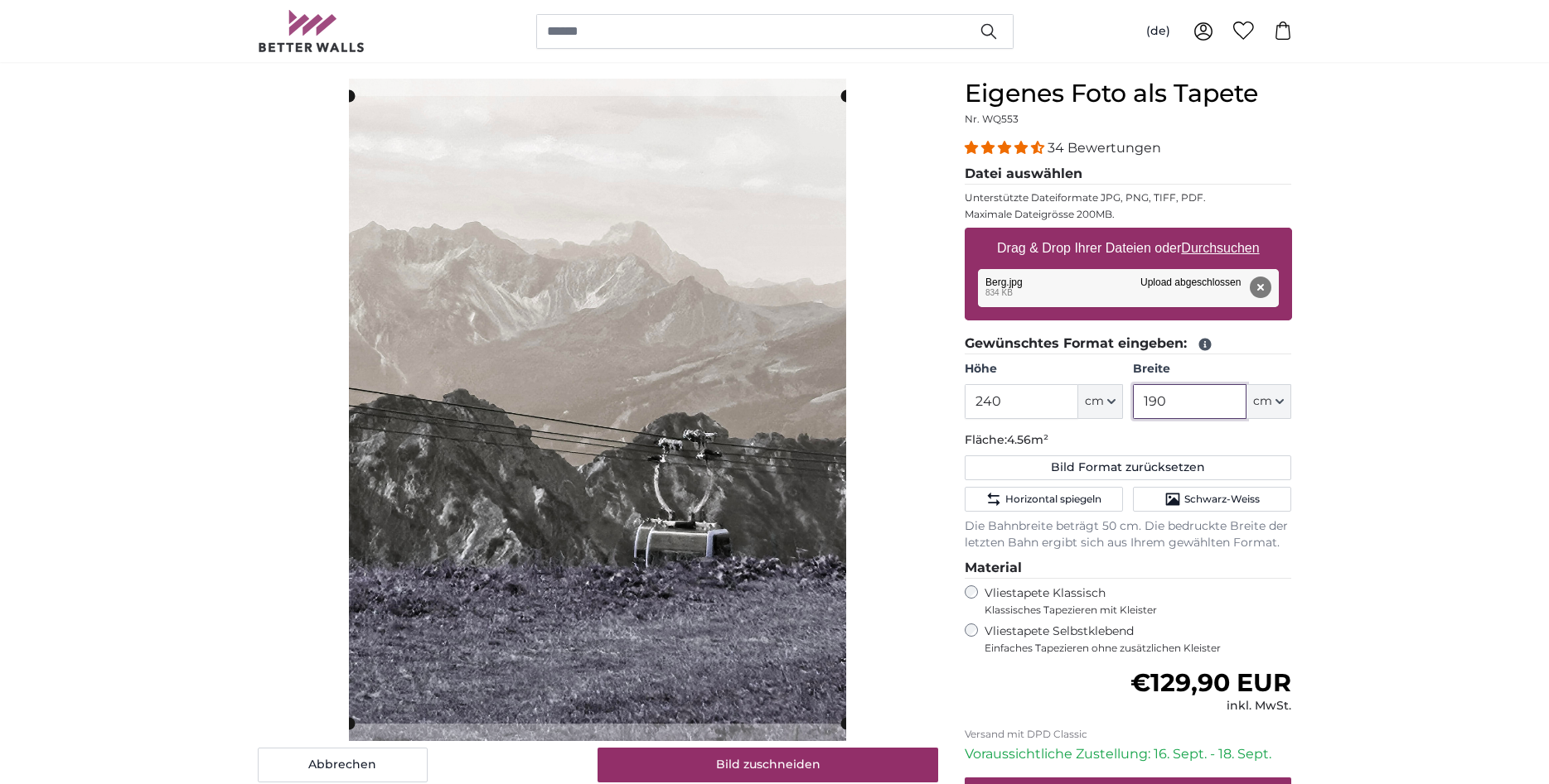
type input "190"
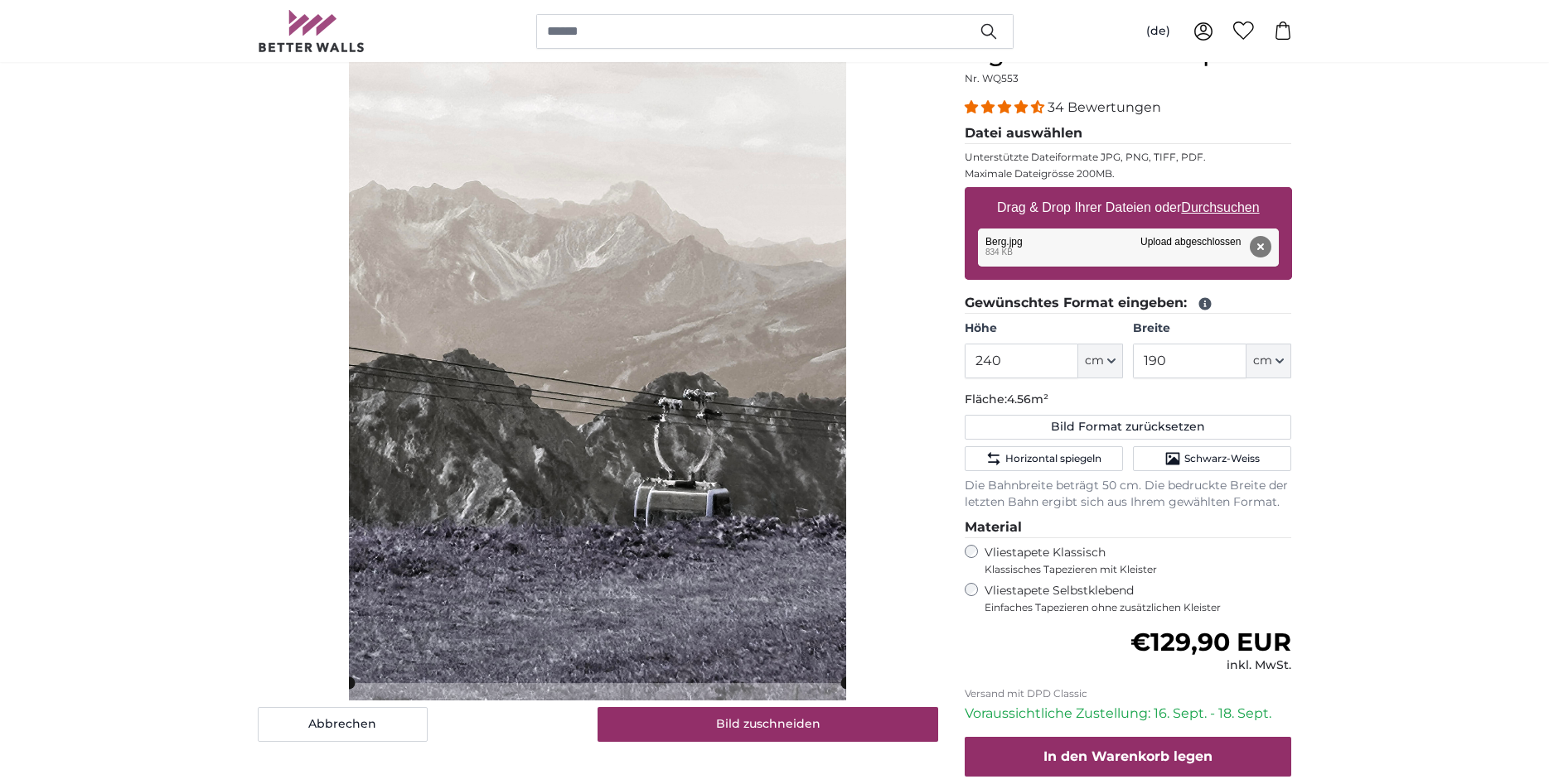
scroll to position [137, 0]
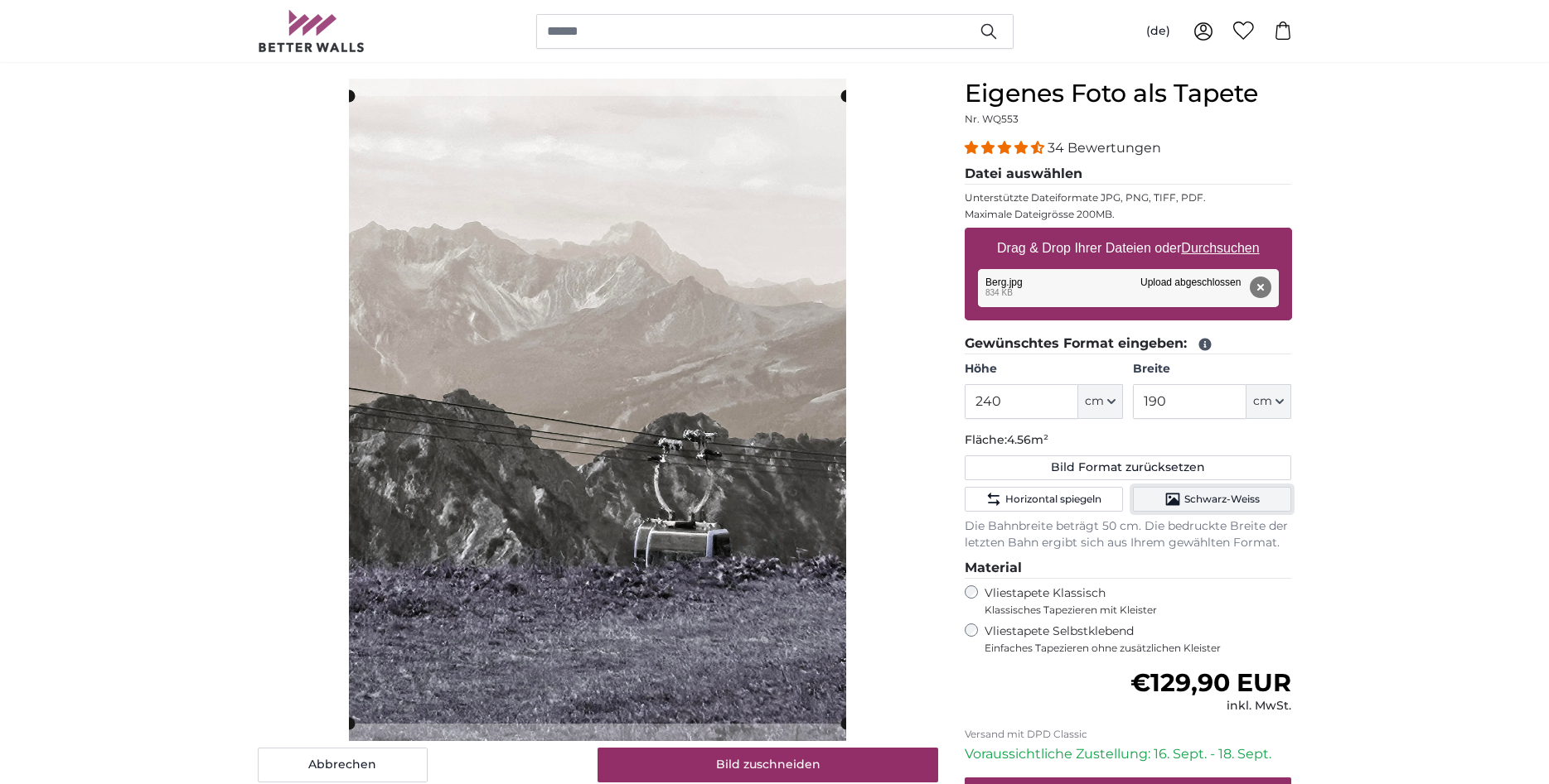
click at [1176, 496] on icon "Schwarz-Weiss" at bounding box center [1173, 499] width 17 height 17
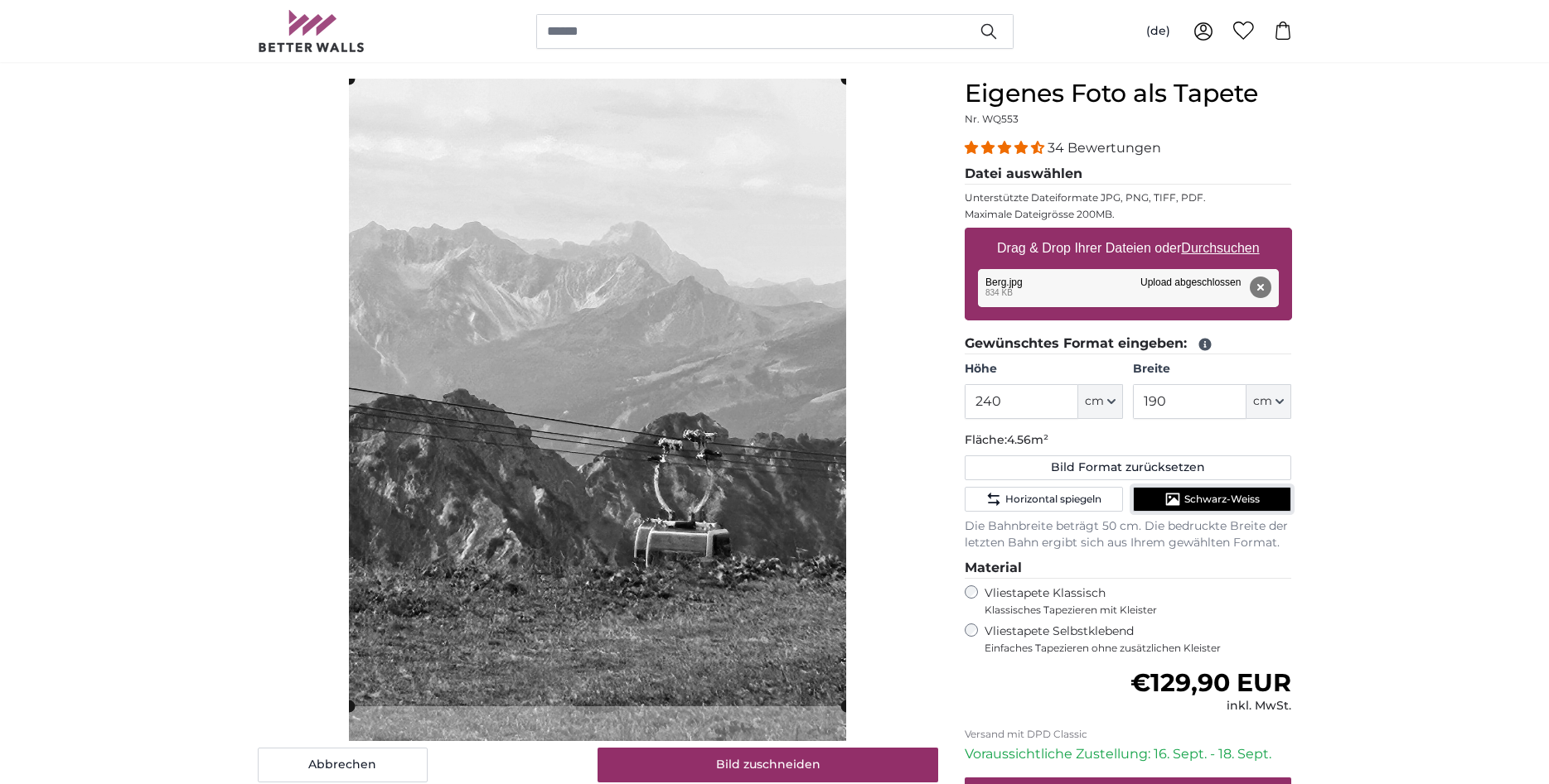
click at [521, 213] on cropper-handle at bounding box center [597, 392] width 497 height 628
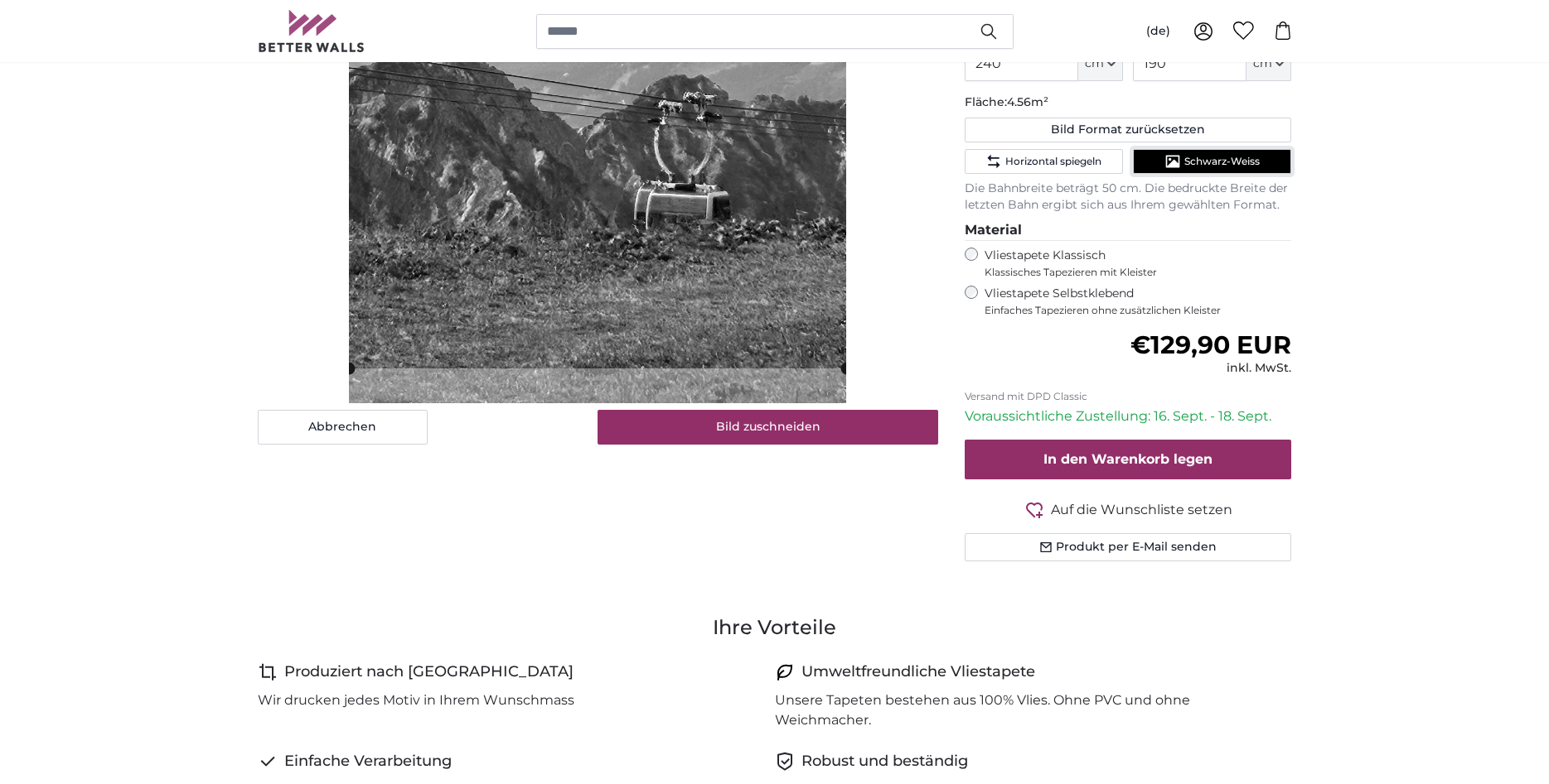
scroll to position [0, 0]
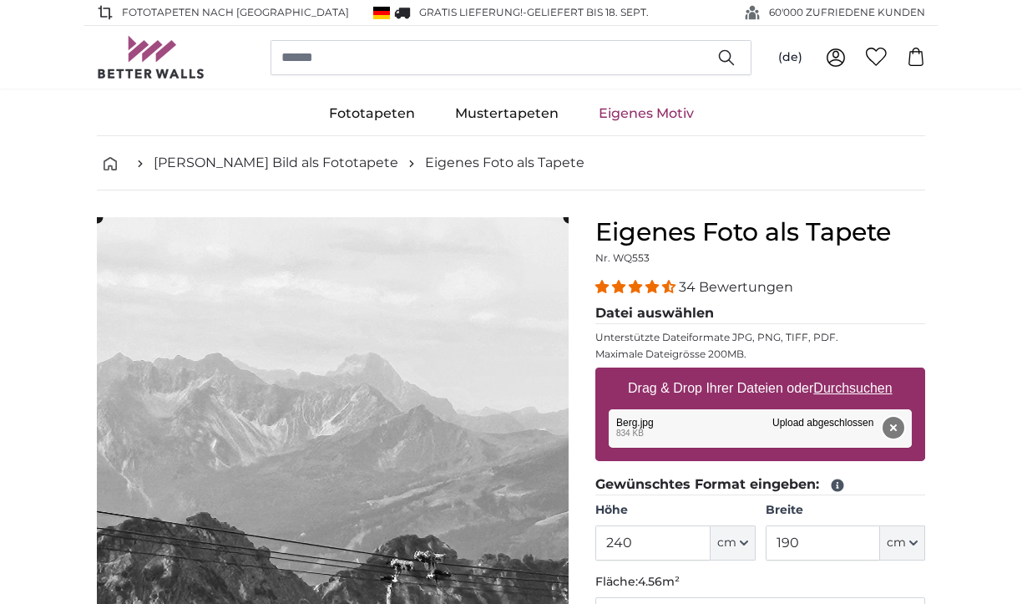
click at [892, 422] on button "Entfernen" at bounding box center [893, 428] width 22 height 22
type input "200"
type input "150"
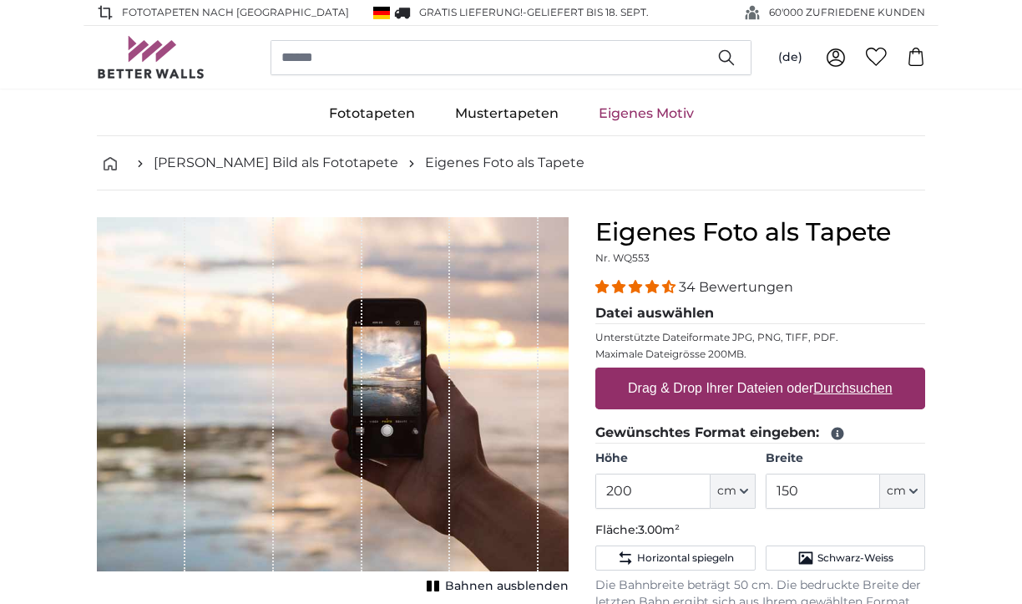
click at [860, 387] on u "Durchsuchen" at bounding box center [853, 388] width 78 height 14
click at [860, 372] on input "Drag & Drop Ihrer Dateien oder Durchsuchen" at bounding box center [760, 369] width 330 height 5
type input "**********"
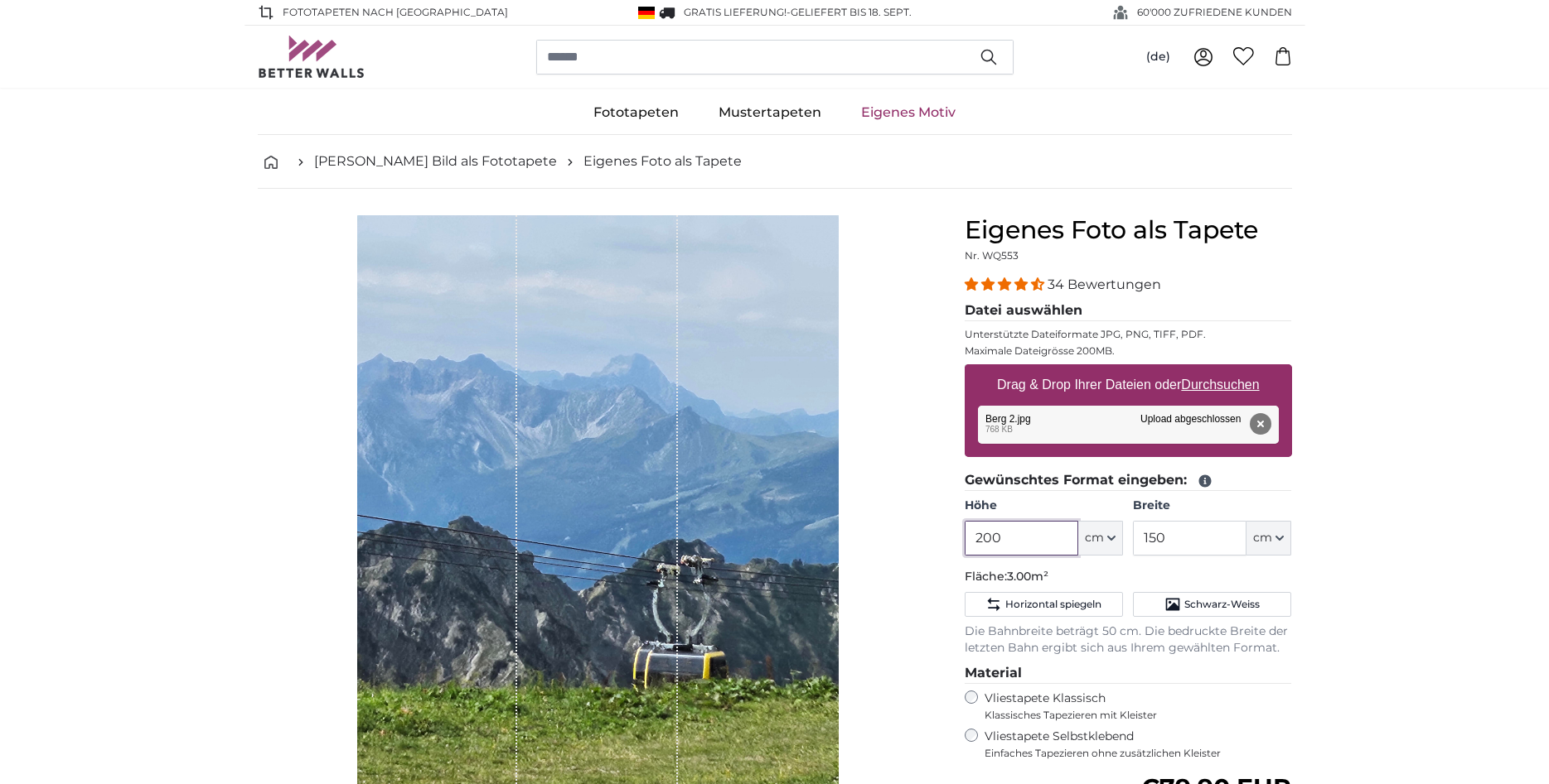
click at [1009, 537] on input "200" at bounding box center [1022, 538] width 113 height 35
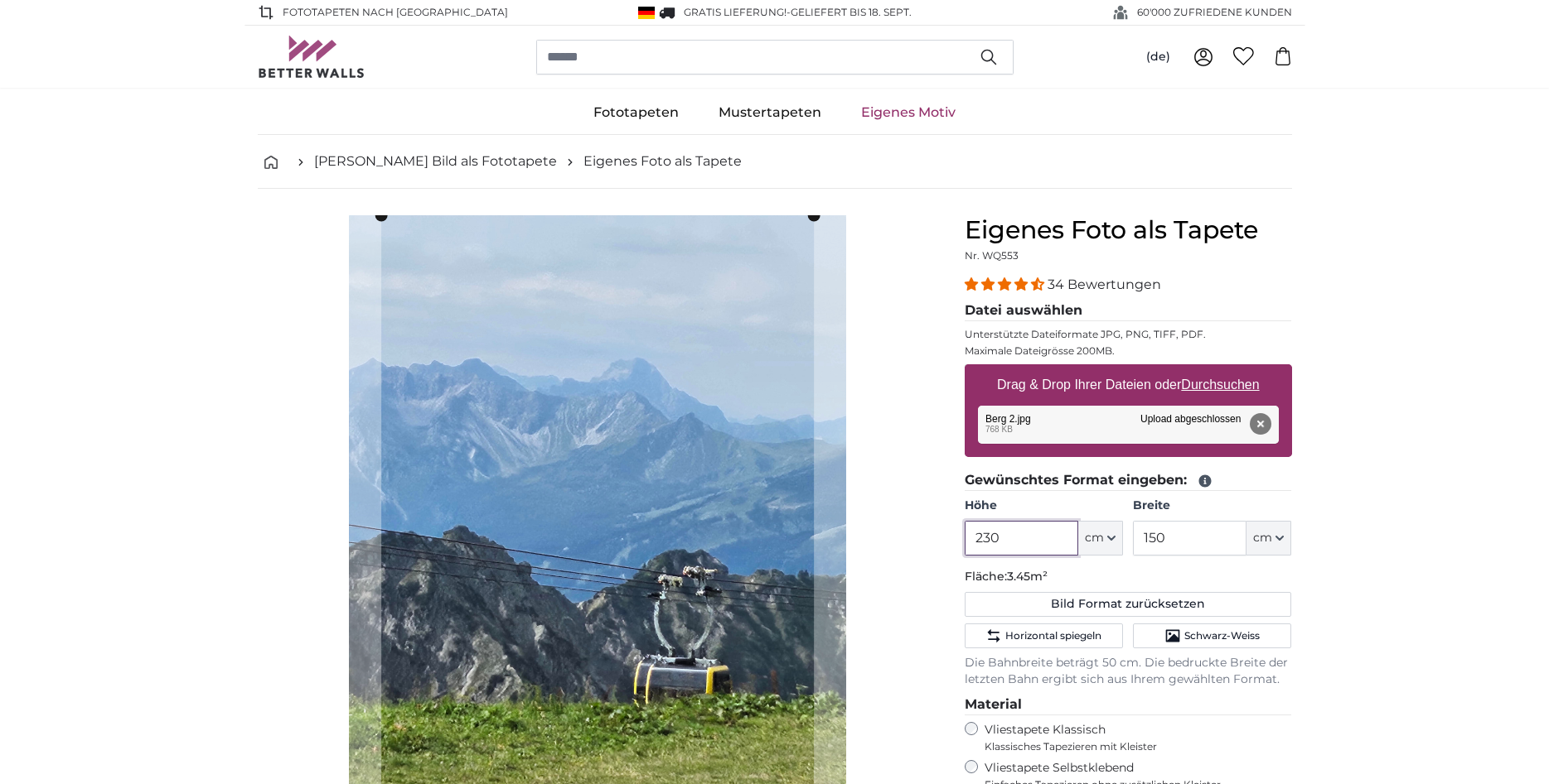
type input "230"
click at [1170, 533] on input "150" at bounding box center [1190, 538] width 113 height 35
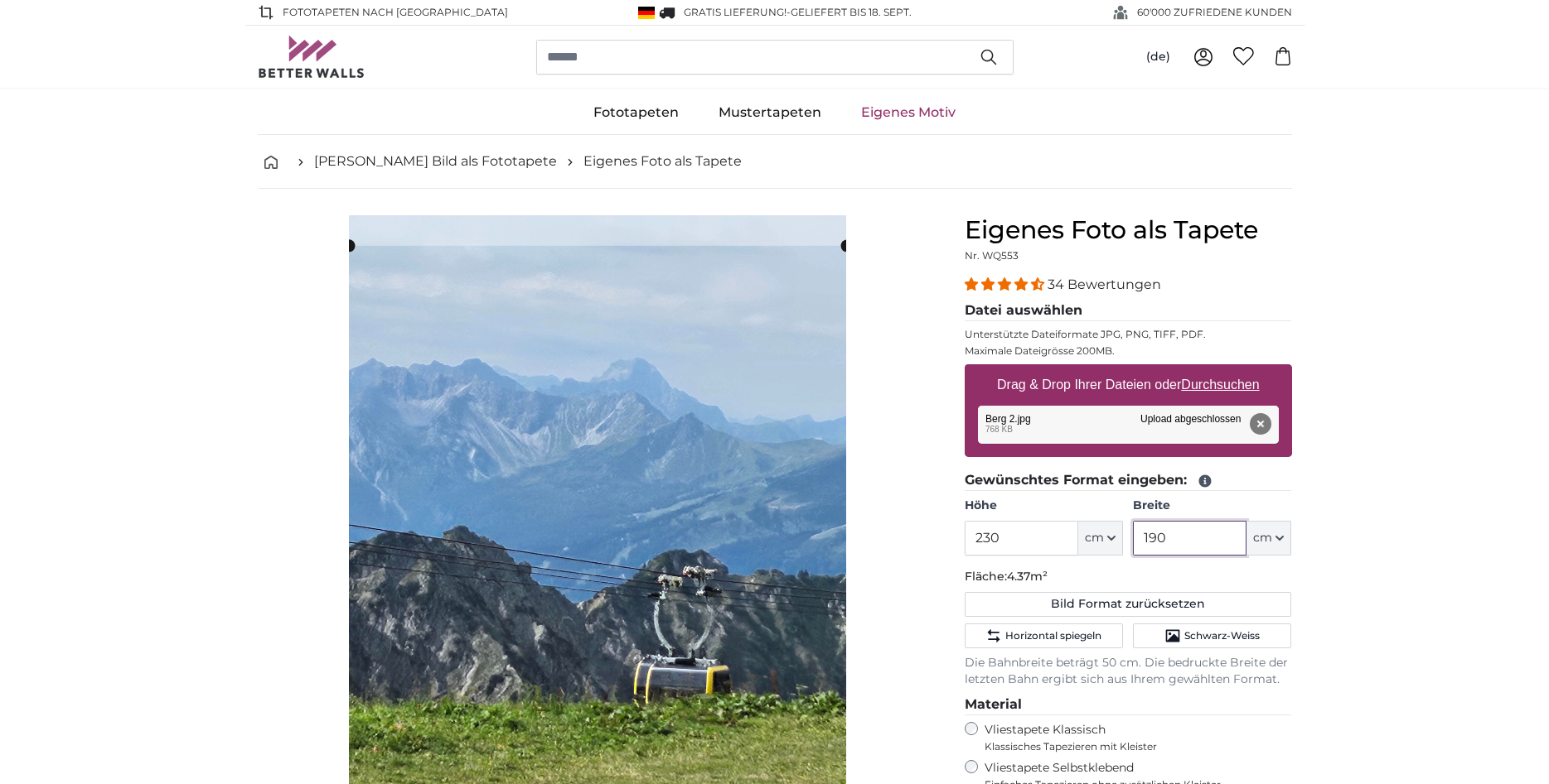
type input "190"
click at [911, 555] on div "Abbrechen Bild zuschneiden" at bounding box center [598, 568] width 680 height 705
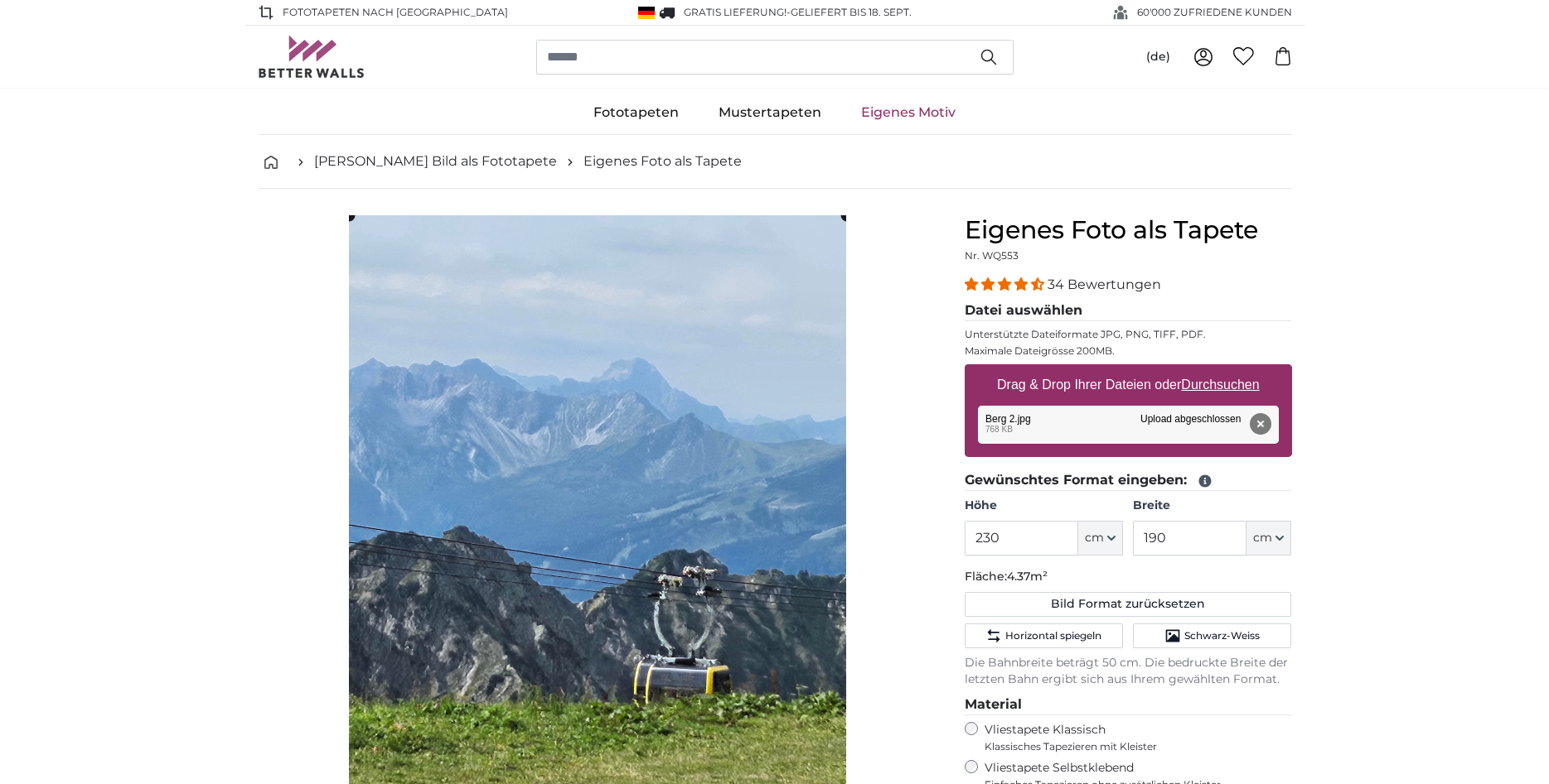
click at [630, 300] on cropper-handle at bounding box center [597, 516] width 497 height 601
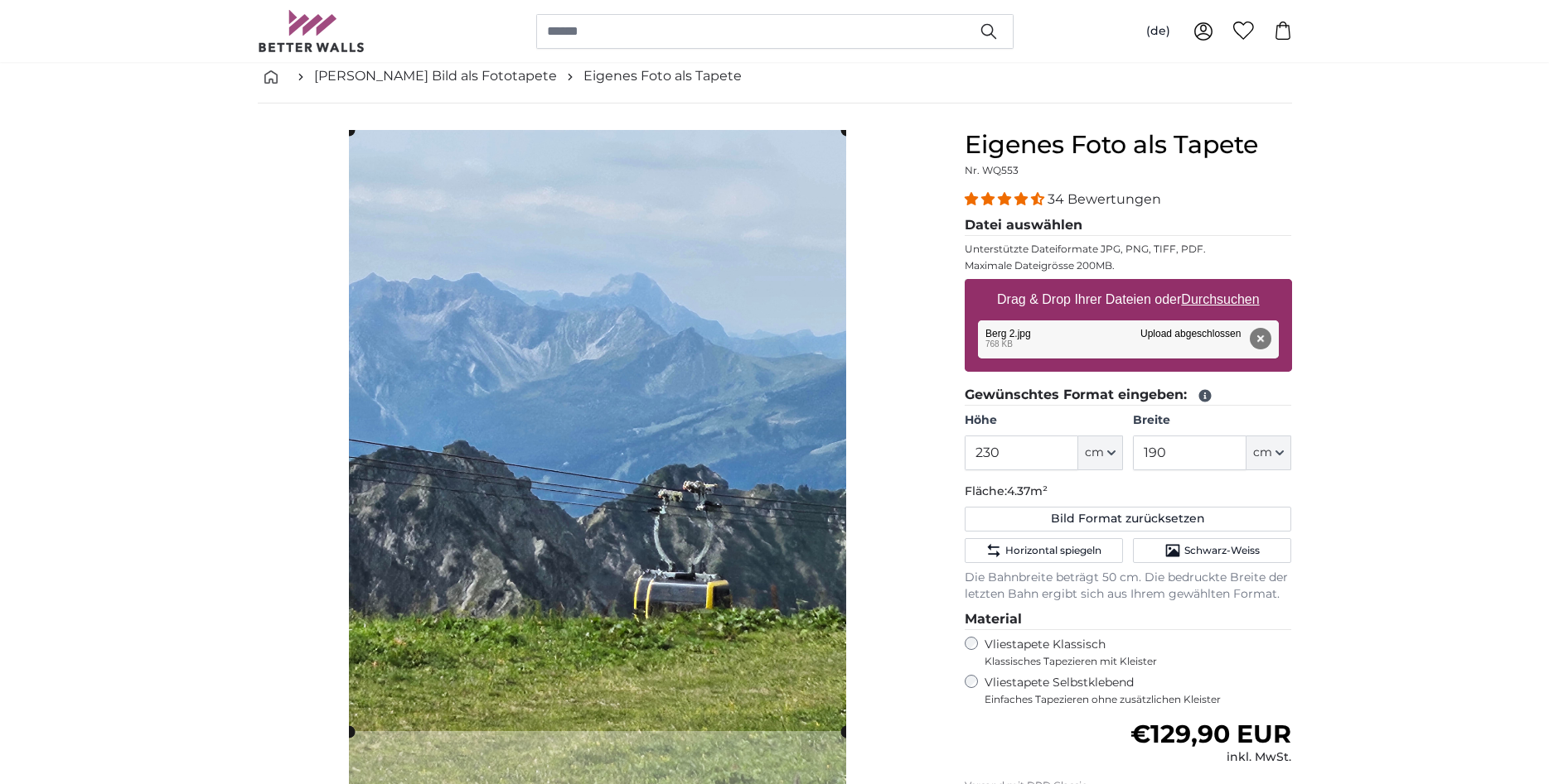
scroll to position [84, 0]
click at [1221, 552] on span "Schwarz-Weiss" at bounding box center [1222, 551] width 75 height 13
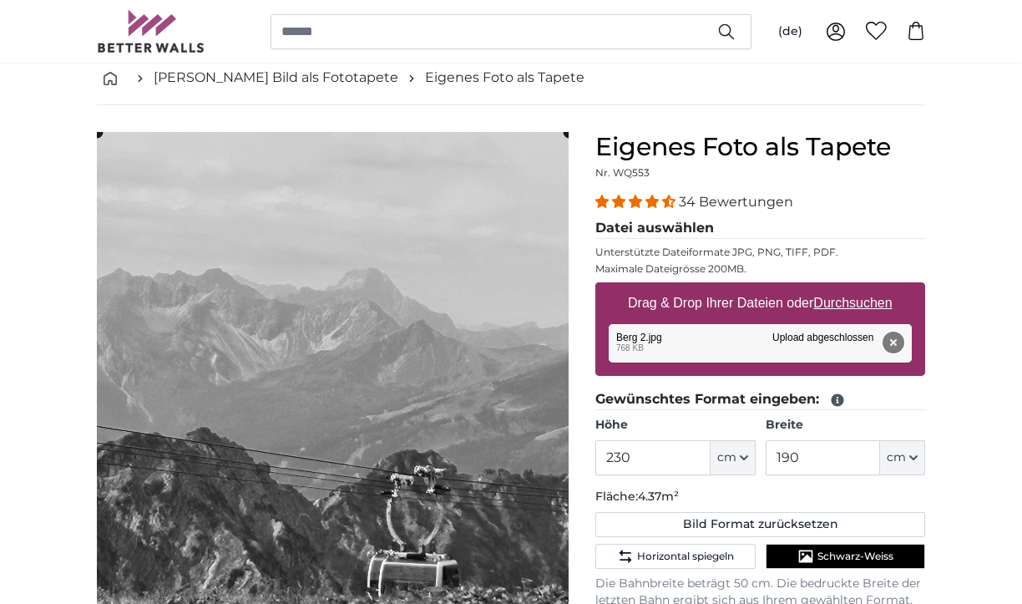
click at [884, 335] on button "Entfernen" at bounding box center [893, 342] width 22 height 22
type input "200"
type input "150"
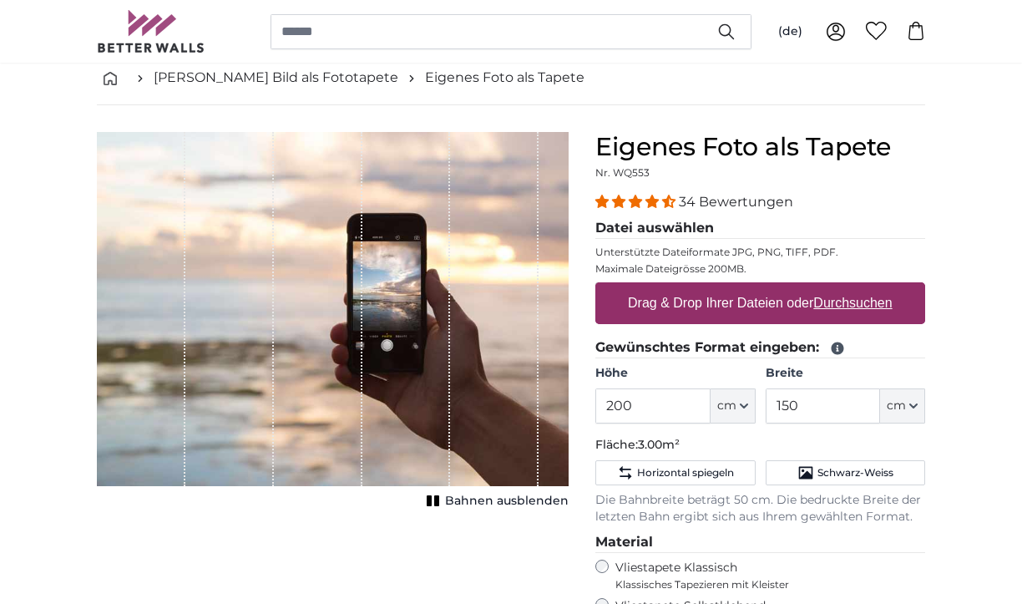
click at [831, 301] on u "Durchsuchen" at bounding box center [853, 302] width 78 height 14
click at [831, 287] on input "Drag & Drop Ihrer Dateien oder Durchsuchen" at bounding box center [760, 284] width 330 height 5
type input "**********"
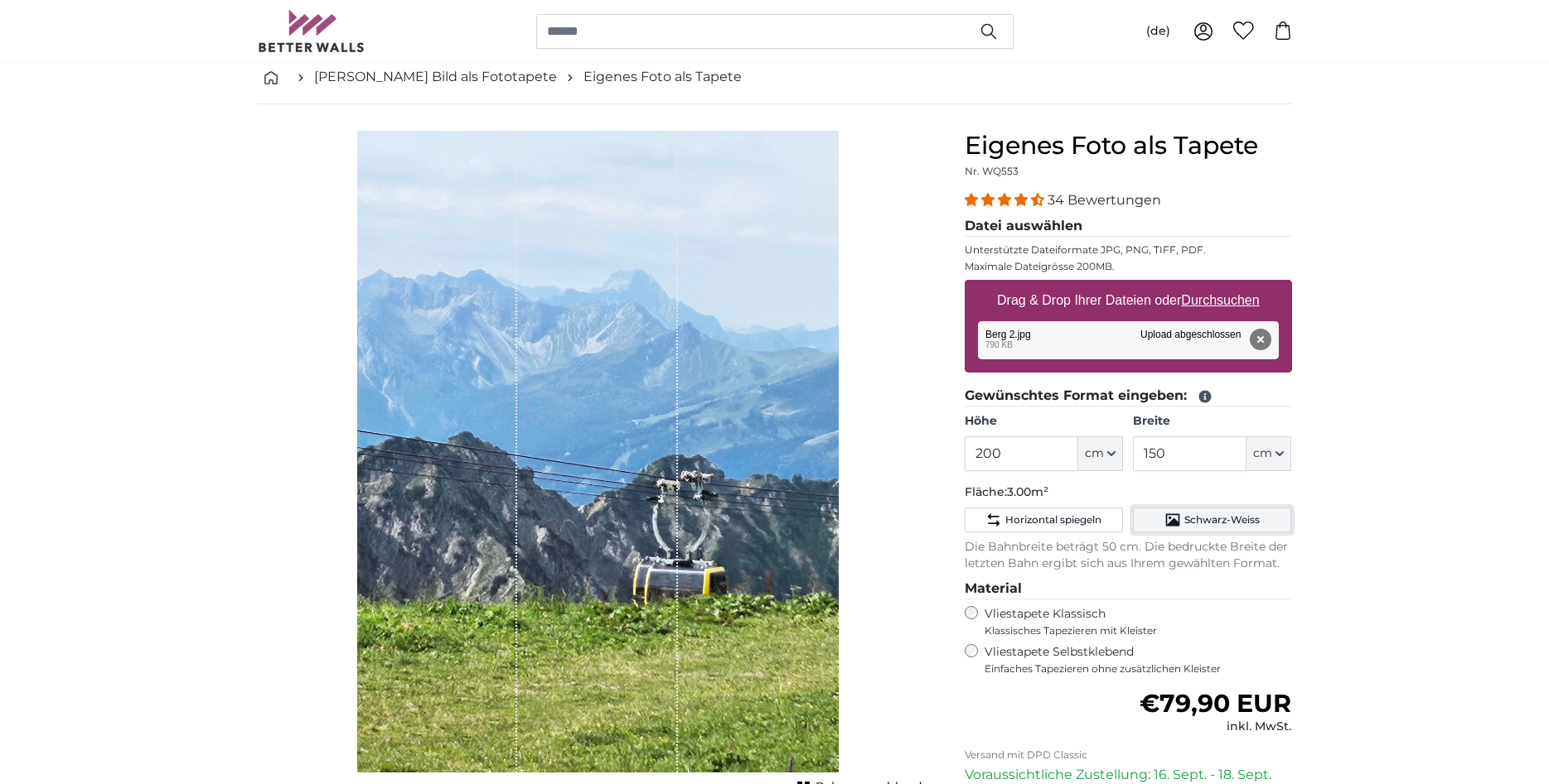
click at [1206, 515] on span "Schwarz-Weiss" at bounding box center [1222, 520] width 75 height 13
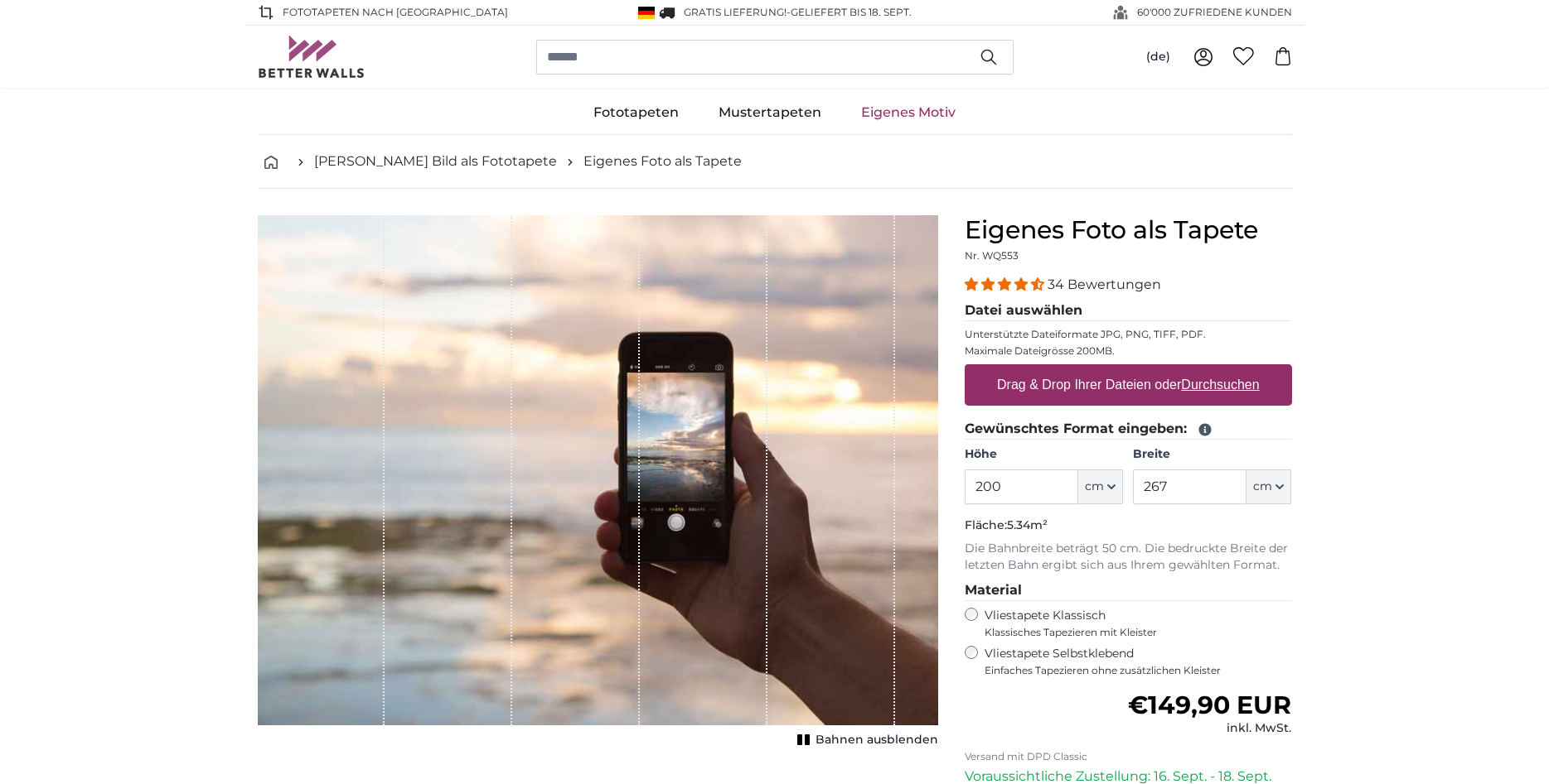
click at [1036, 494] on input "200" at bounding box center [1022, 486] width 113 height 35
type input "240"
click at [1190, 493] on input "267" at bounding box center [1190, 486] width 113 height 35
type input "2"
type input "190"
